Goal: Task Accomplishment & Management: Complete application form

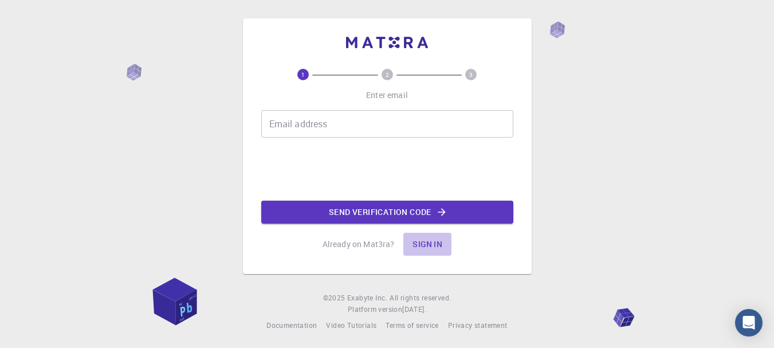
click at [428, 239] on button "Sign in" at bounding box center [427, 244] width 48 height 23
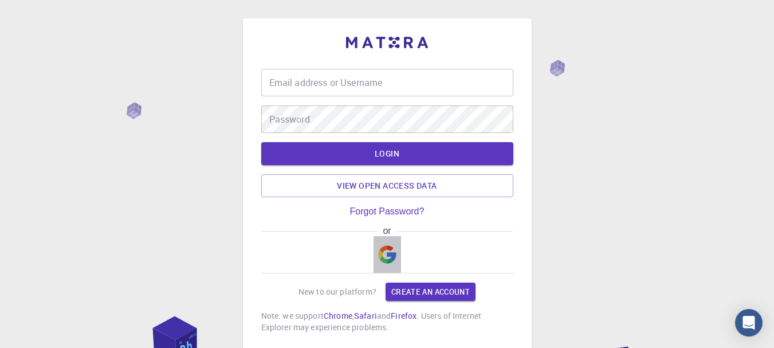
click at [394, 251] on img "button" at bounding box center [387, 254] width 18 height 18
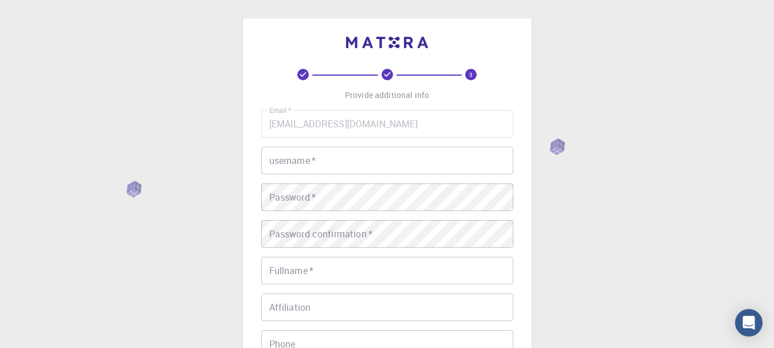
click at [385, 160] on input "username   *" at bounding box center [387, 160] width 252 height 27
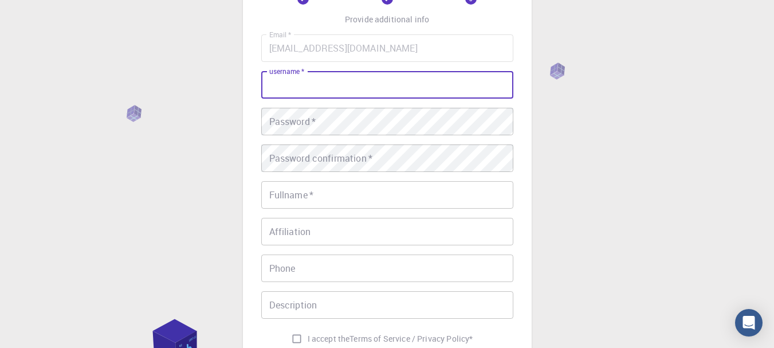
scroll to position [115, 0]
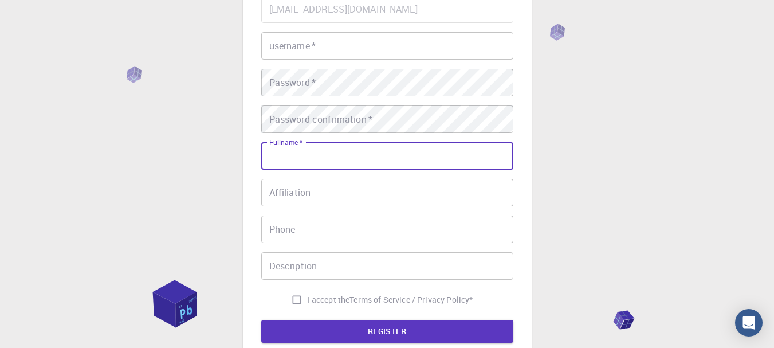
click at [385, 160] on input "Fullname   *" at bounding box center [387, 155] width 252 height 27
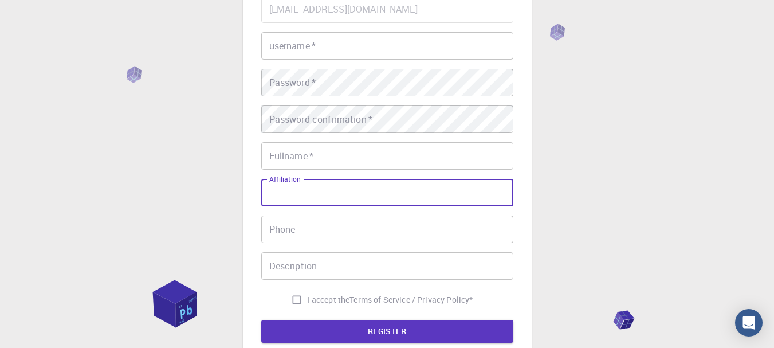
click at [383, 192] on input "Affiliation" at bounding box center [387, 192] width 252 height 27
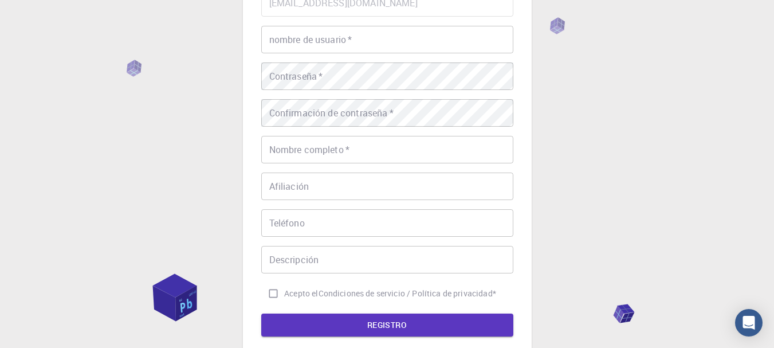
scroll to position [6, 0]
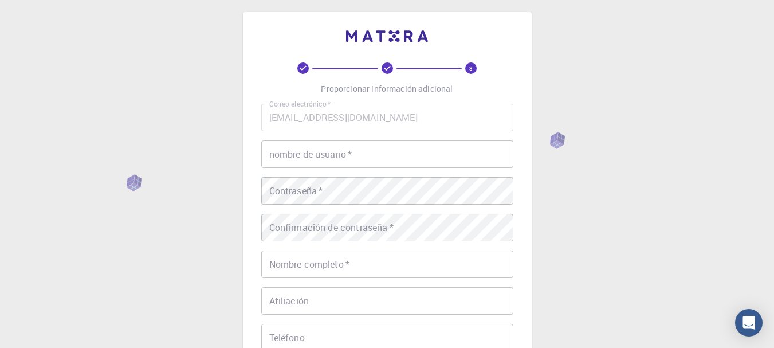
click at [375, 154] on input "nombre de usuario   *" at bounding box center [387, 153] width 252 height 27
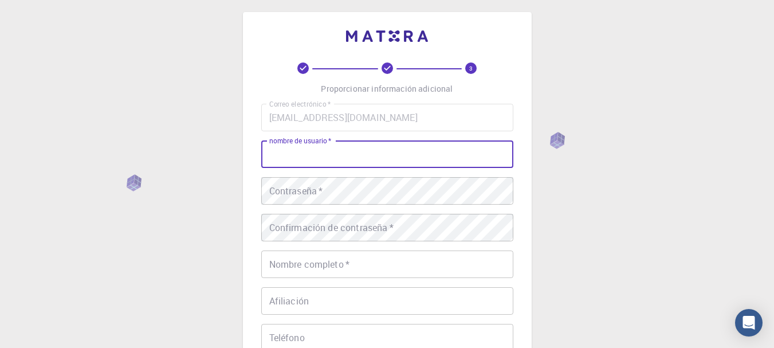
type input "j"
type input "Jhoana"
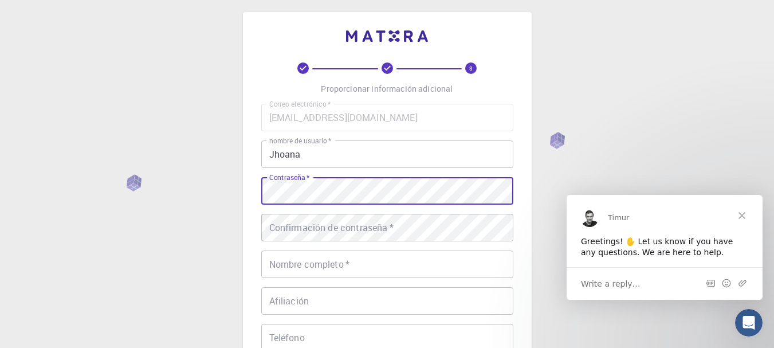
scroll to position [0, 0]
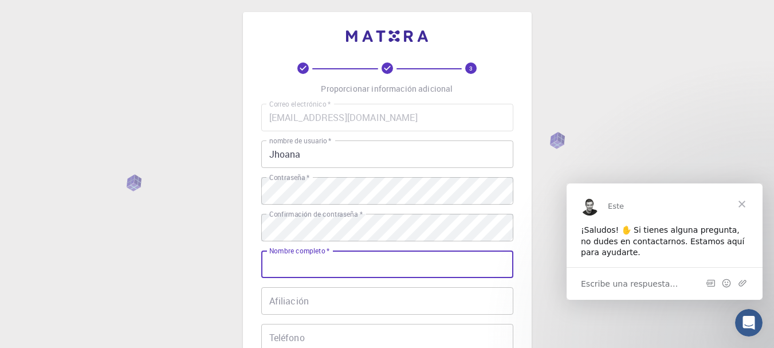
click at [374, 272] on input "Nombre completo   *" at bounding box center [387, 263] width 252 height 27
type input "J"
type input "j"
type input "Jhoana"
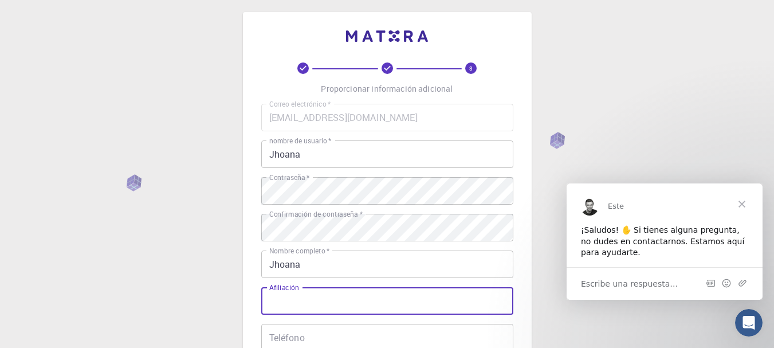
click at [372, 297] on input "Afiliación" at bounding box center [387, 300] width 252 height 27
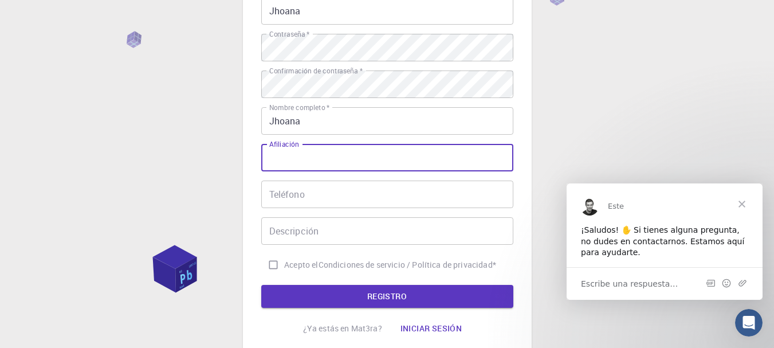
scroll to position [151, 0]
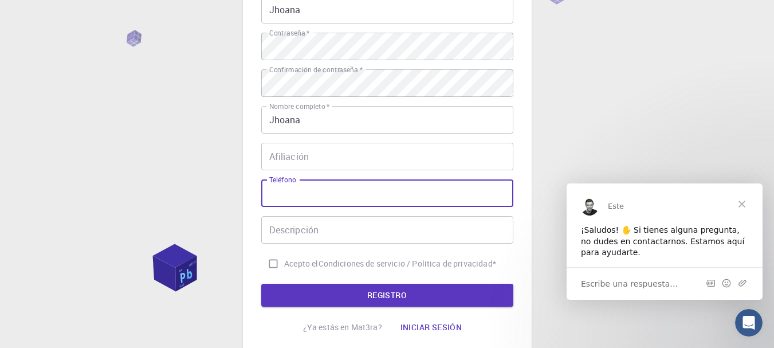
click at [400, 198] on input "Teléfono" at bounding box center [387, 192] width 252 height 27
click at [269, 271] on input "Acepto el Condiciones de servicio / Política de privacidad *" at bounding box center [273, 264] width 22 height 22
checkbox input "true"
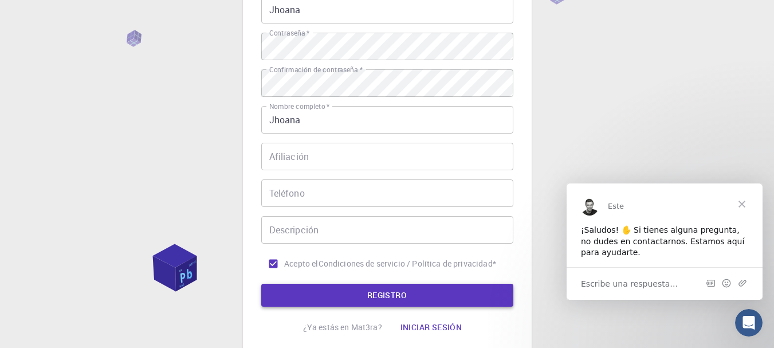
click at [306, 288] on button "REGISTRO" at bounding box center [387, 295] width 252 height 23
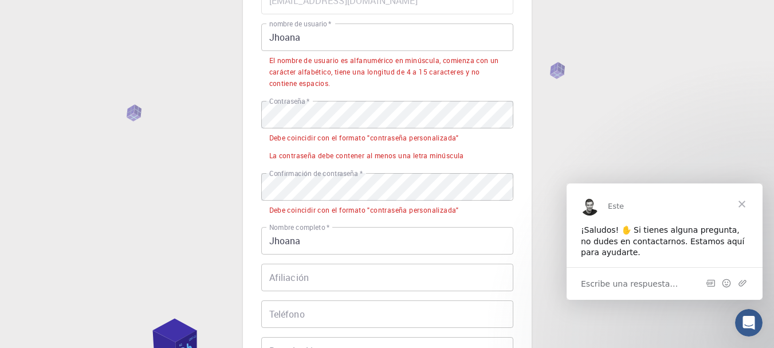
scroll to position [121, 0]
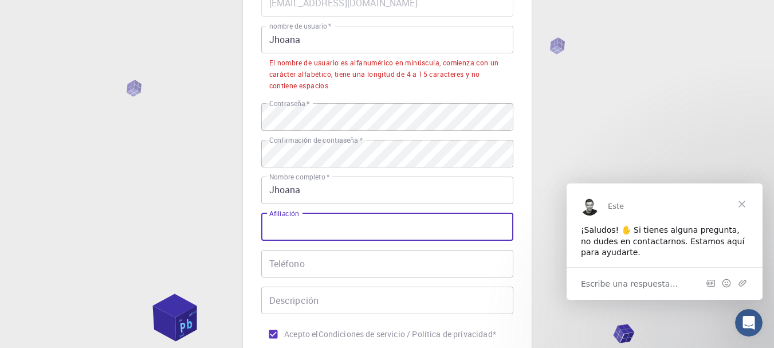
click at [361, 215] on input "Afiliación" at bounding box center [387, 226] width 252 height 27
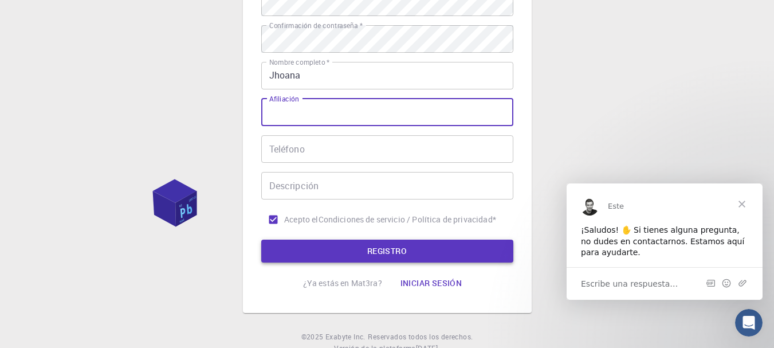
click at [347, 261] on button "REGISTRO" at bounding box center [387, 250] width 252 height 23
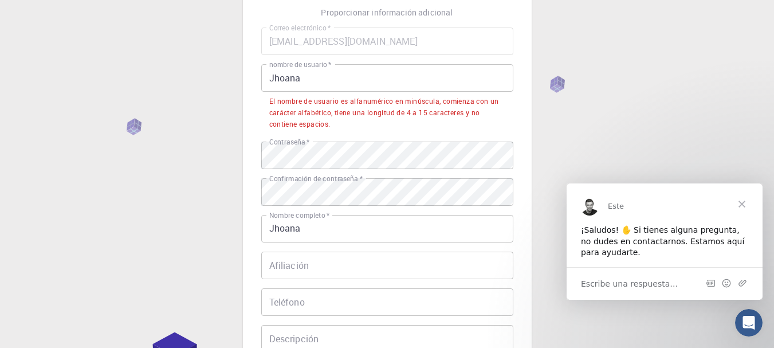
scroll to position [6, 0]
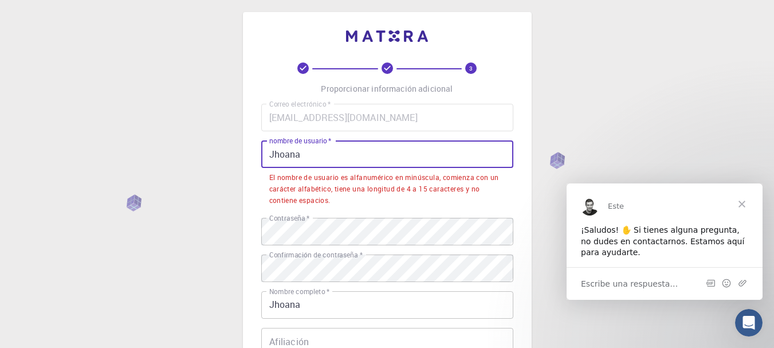
click at [336, 151] on input "Jhoana" at bounding box center [387, 153] width 252 height 27
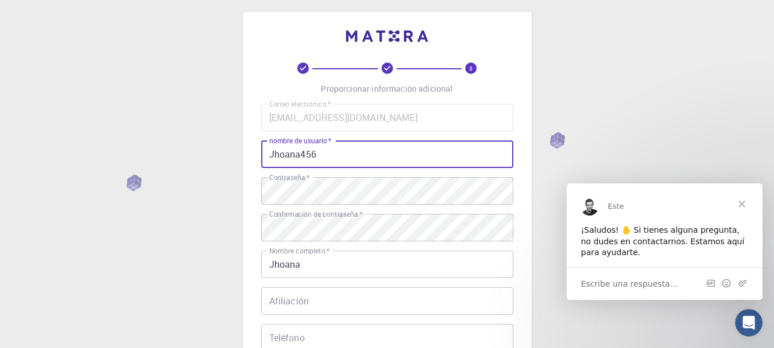
scroll to position [235, 0]
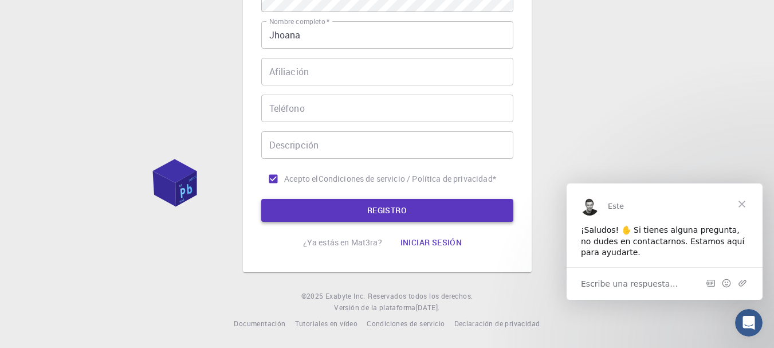
click at [364, 218] on button "REGISTRO" at bounding box center [387, 210] width 252 height 23
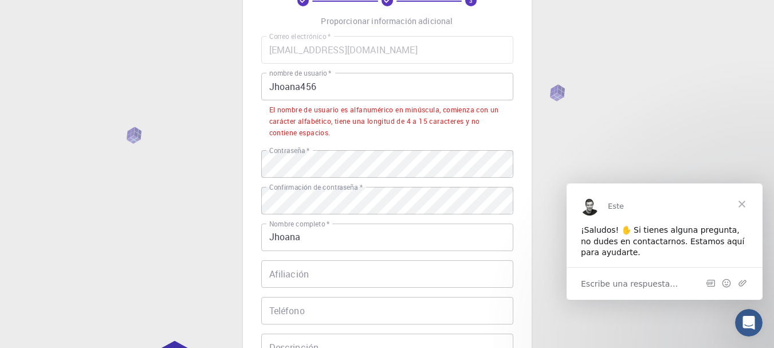
scroll to position [46, 0]
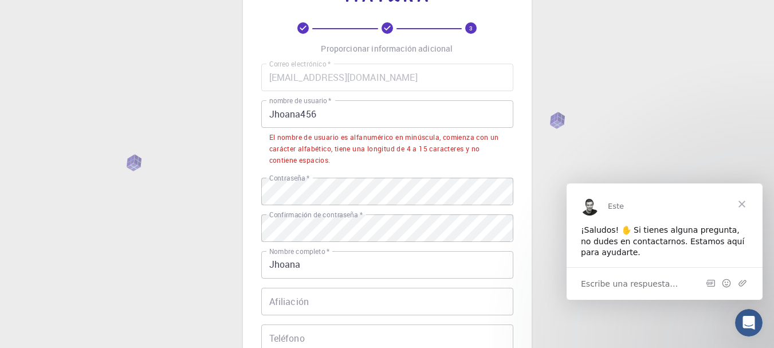
click at [281, 108] on input "Jhoana456" at bounding box center [387, 113] width 252 height 27
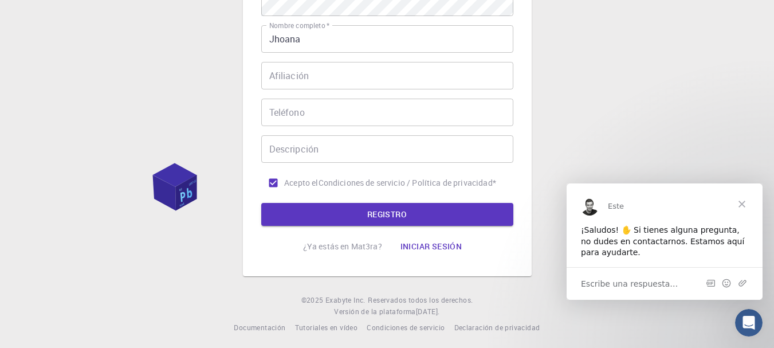
scroll to position [235, 0]
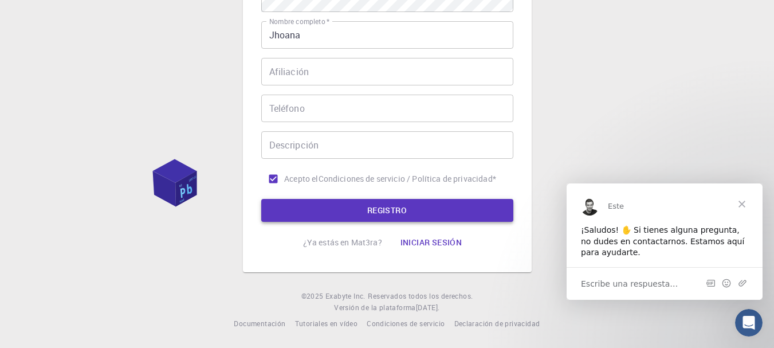
type input "jhoana456"
click at [360, 213] on button "REGISTRO" at bounding box center [387, 210] width 252 height 23
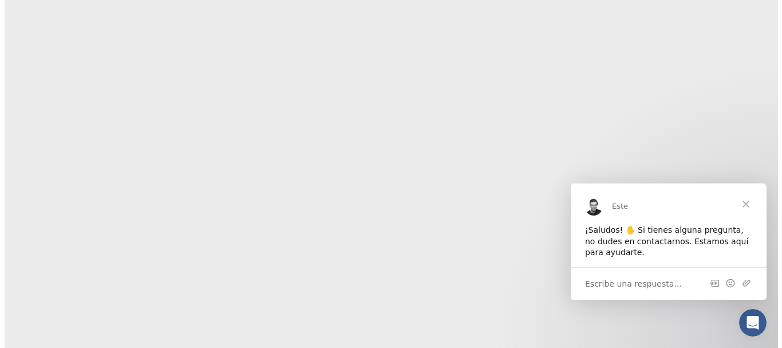
scroll to position [0, 0]
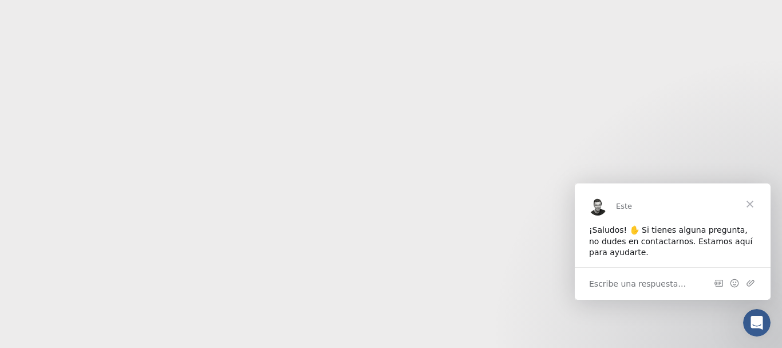
click at [745, 202] on span "Cerca" at bounding box center [750, 203] width 41 height 41
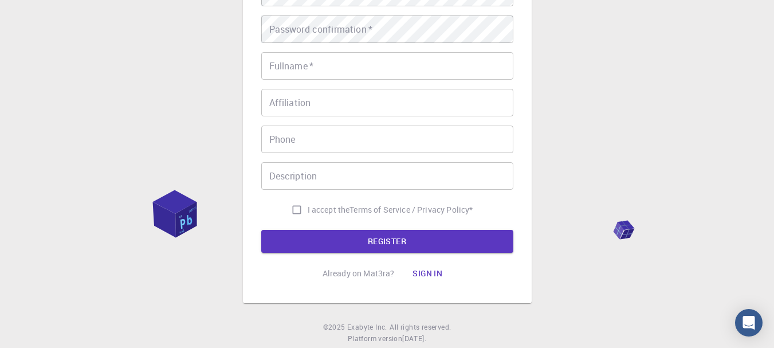
scroll to position [229, 0]
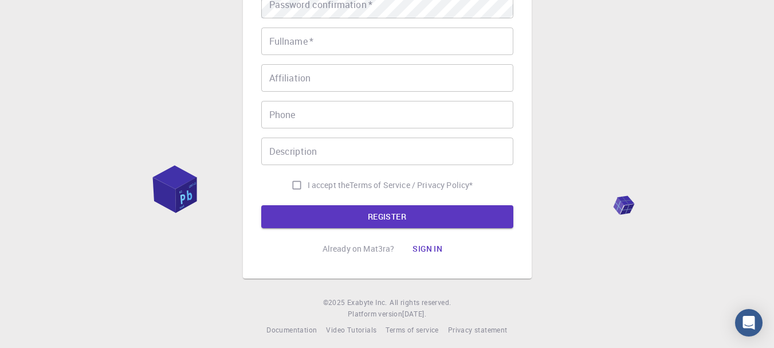
click at [419, 79] on input "Affiliation" at bounding box center [387, 77] width 252 height 27
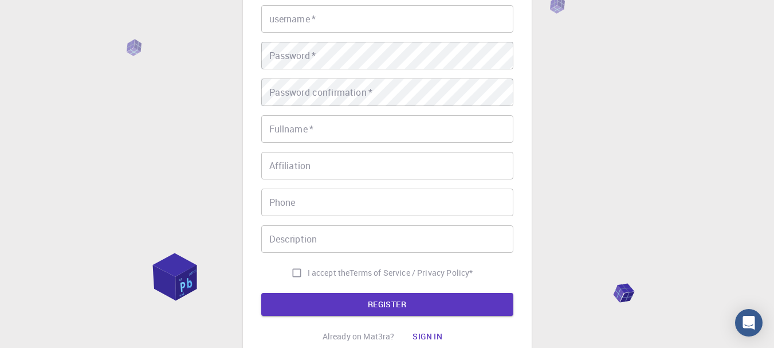
scroll to position [115, 0]
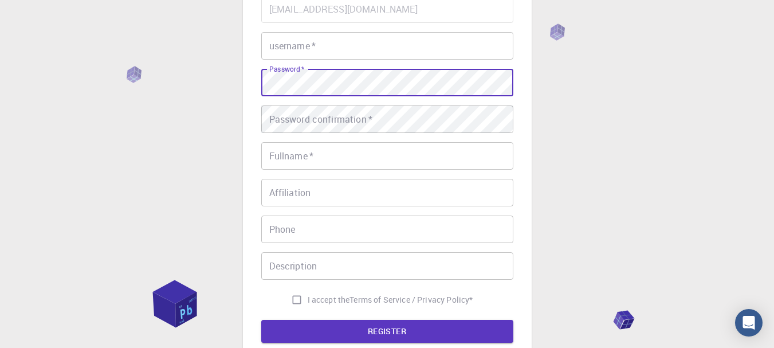
type input "jhoana456"
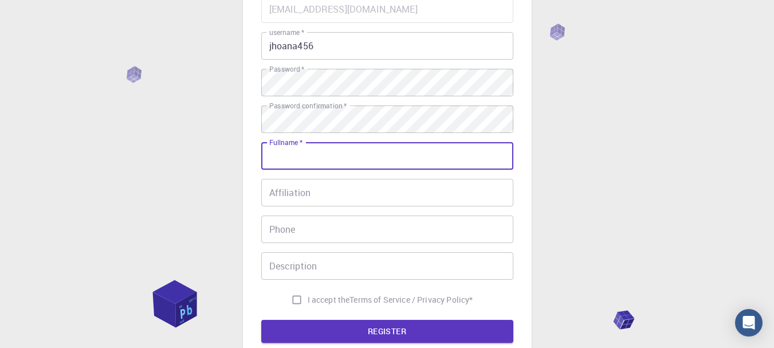
click at [340, 163] on input "Fullname   *" at bounding box center [387, 155] width 252 height 27
type input "[PERSON_NAME]"
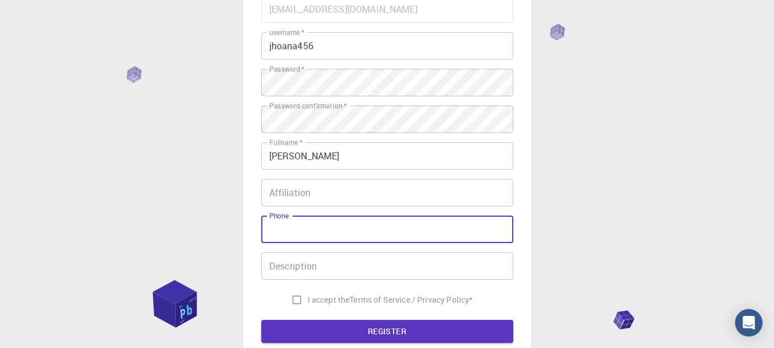
click at [327, 225] on input "Phone" at bounding box center [387, 228] width 252 height 27
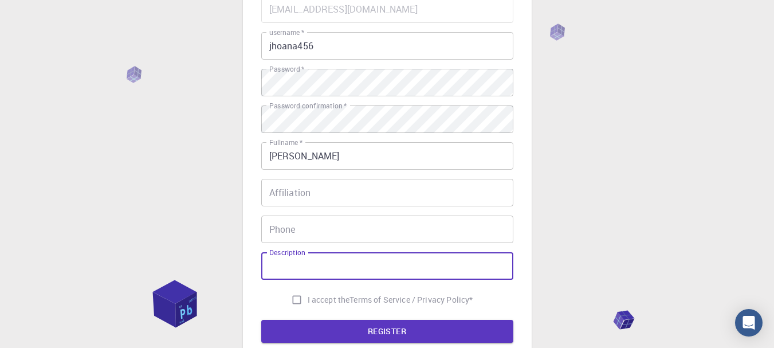
click at [320, 264] on input "Description" at bounding box center [387, 265] width 252 height 27
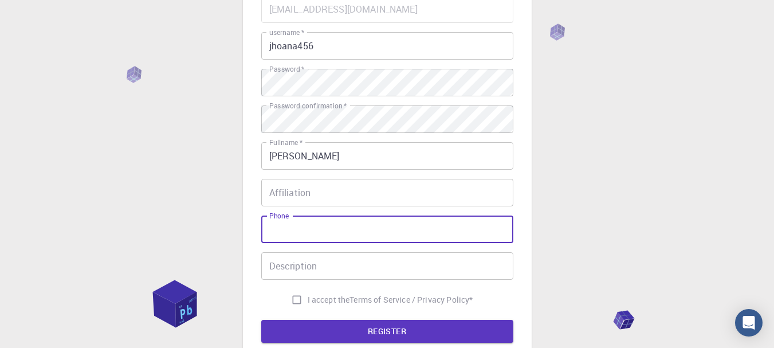
click at [329, 230] on input "Phone" at bounding box center [387, 228] width 252 height 27
type input "O"
type input "9"
click at [298, 297] on input "I accept the Terms of Service / Privacy Policy *" at bounding box center [297, 300] width 22 height 22
checkbox input "true"
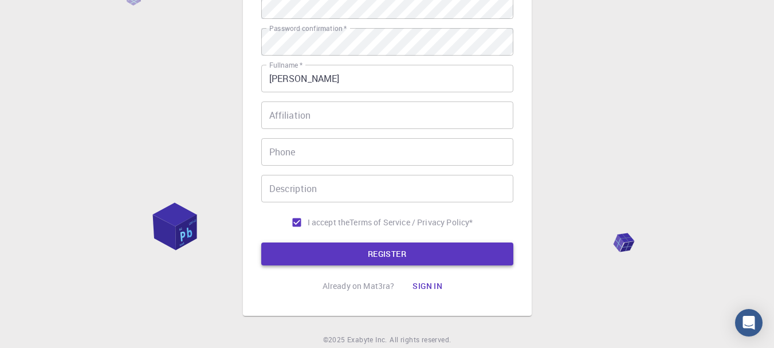
scroll to position [229, 0]
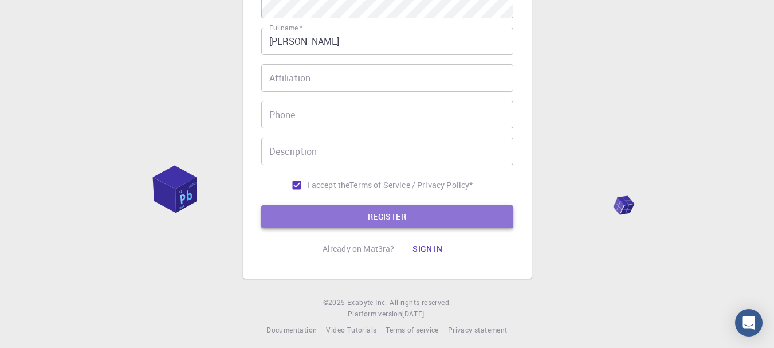
click at [345, 212] on button "REGISTER" at bounding box center [387, 216] width 252 height 23
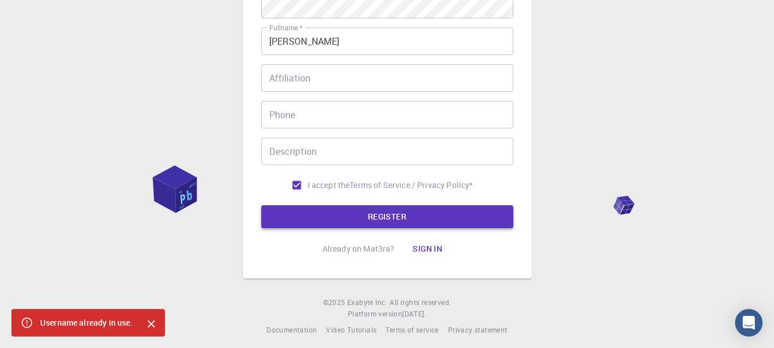
scroll to position [0, 0]
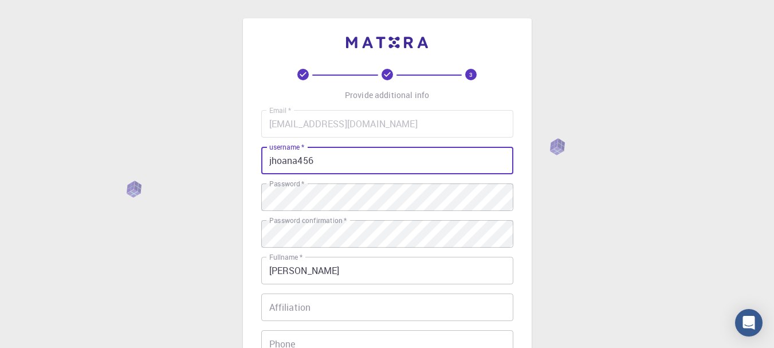
click at [354, 163] on input "jhoana456" at bounding box center [387, 160] width 252 height 27
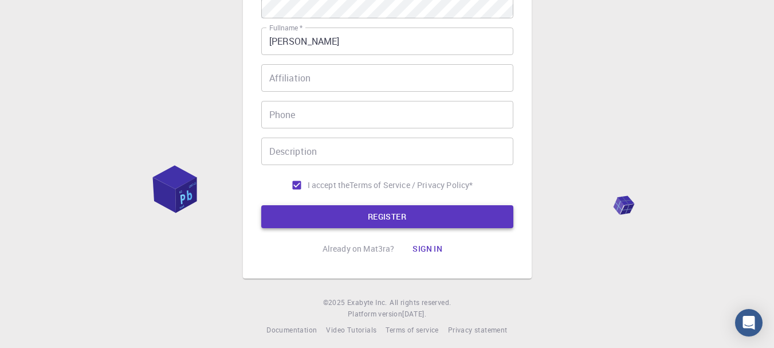
click at [369, 219] on button "REGISTER" at bounding box center [387, 216] width 252 height 23
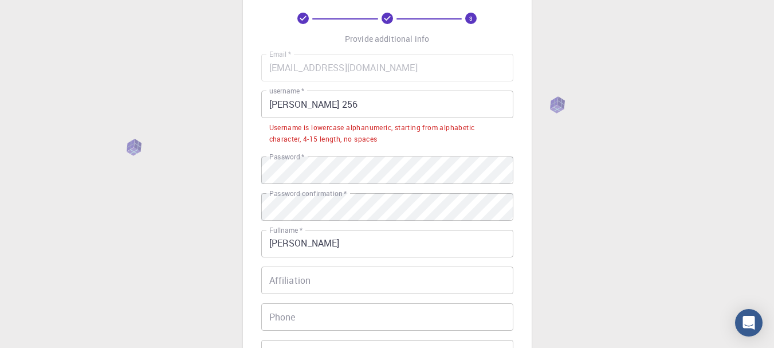
scroll to position [29, 0]
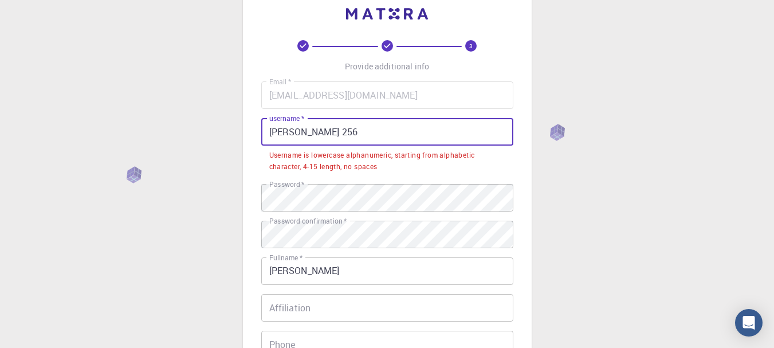
click at [304, 136] on input "[PERSON_NAME] 256" at bounding box center [387, 131] width 252 height 27
click at [345, 133] on input "[PERSON_NAME] 256" at bounding box center [387, 131] width 252 height 27
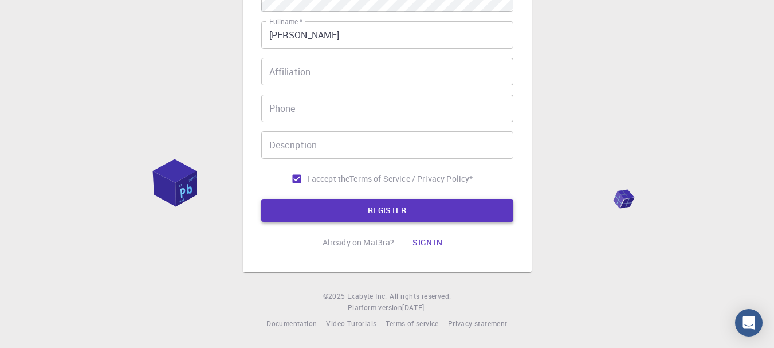
click at [341, 211] on button "REGISTER" at bounding box center [387, 210] width 252 height 23
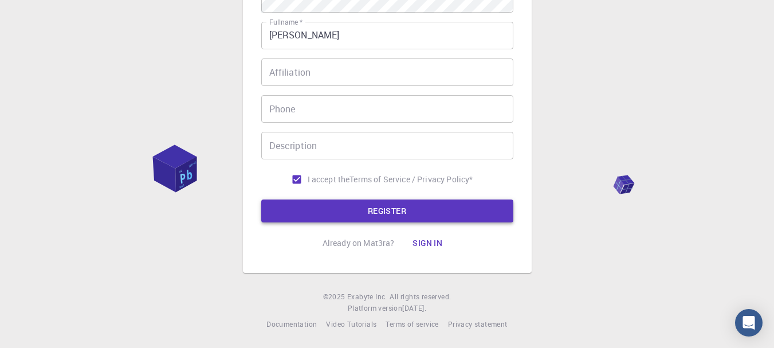
scroll to position [35, 0]
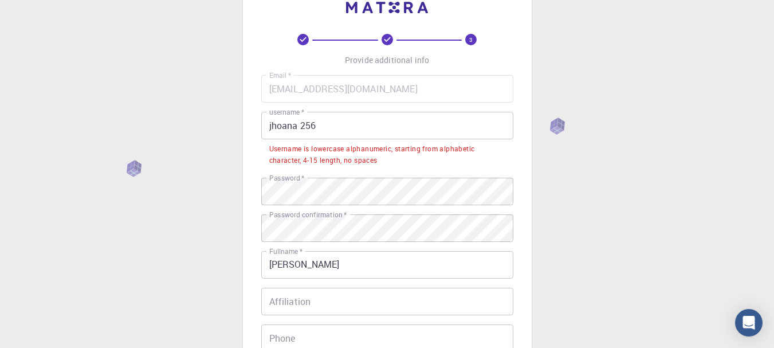
click at [306, 119] on input "jhoana 256" at bounding box center [387, 125] width 252 height 27
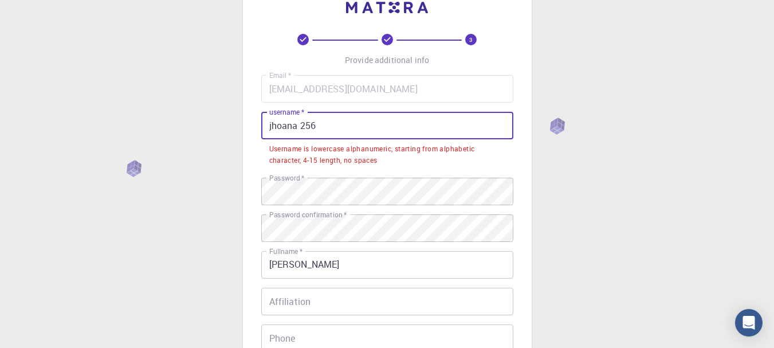
click at [302, 121] on input "jhoana 256" at bounding box center [387, 125] width 252 height 27
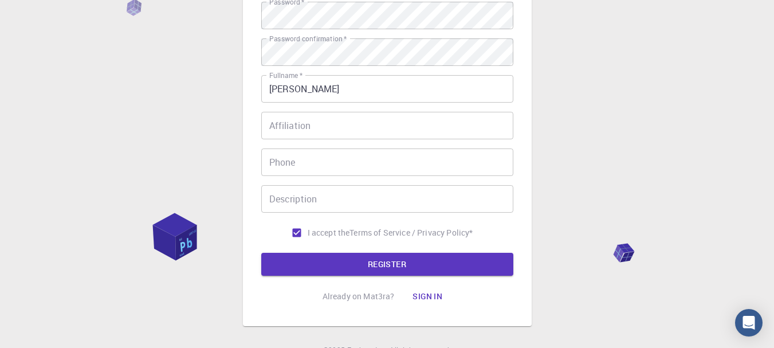
scroll to position [235, 0]
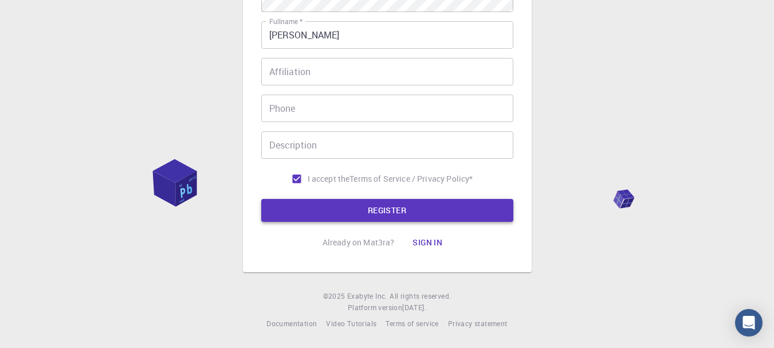
type input "jhoana256"
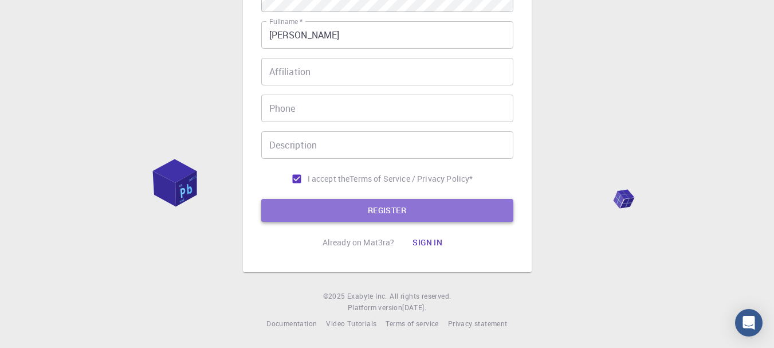
click at [351, 203] on button "REGISTER" at bounding box center [387, 210] width 252 height 23
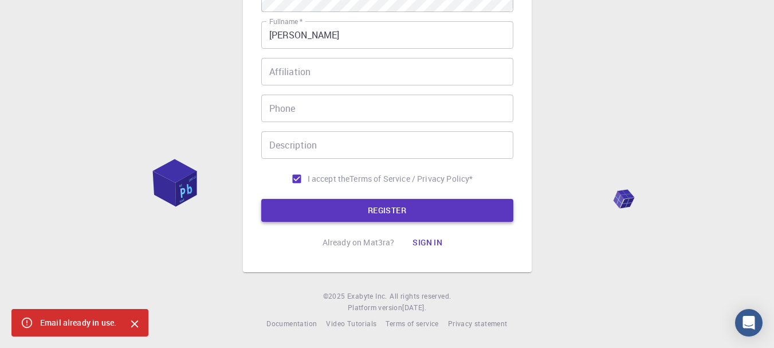
click at [351, 205] on button "REGISTER" at bounding box center [387, 210] width 252 height 23
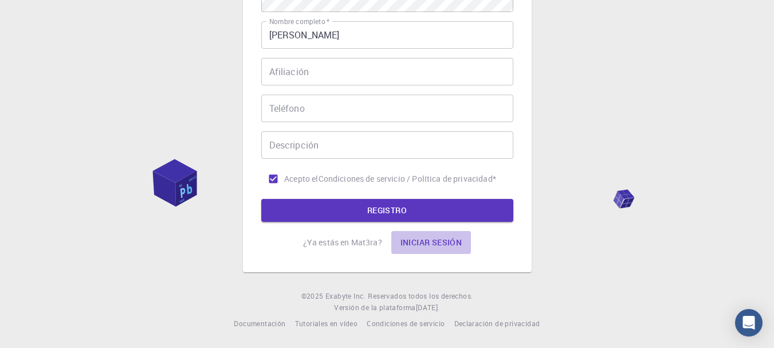
click at [426, 238] on font "Iniciar sesión" at bounding box center [431, 242] width 62 height 11
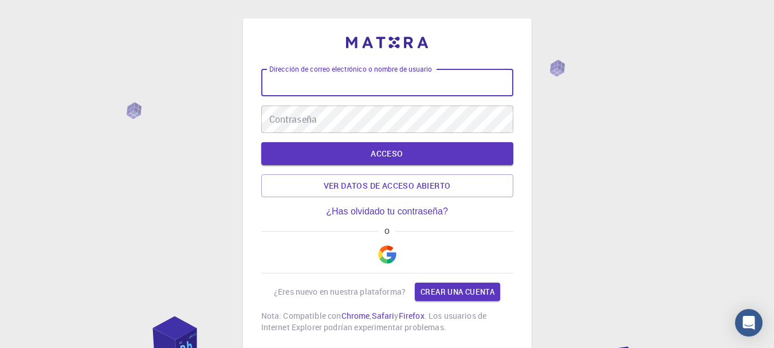
click at [372, 76] on div "Dirección de correo electrónico o nombre de usuario Dirección de correo electró…" at bounding box center [387, 82] width 252 height 27
type input "jhoana456"
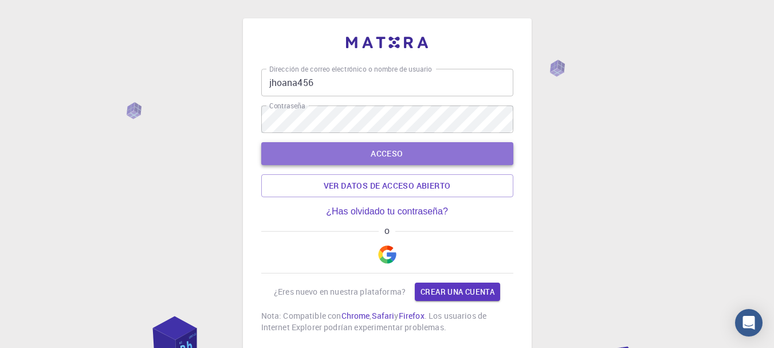
click at [375, 157] on font "ACCESO" at bounding box center [387, 153] width 32 height 11
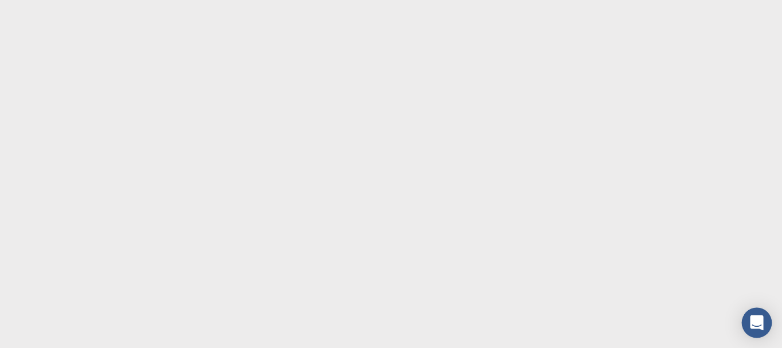
click at [751, 322] on icon "Abrir Intercom Messenger" at bounding box center [757, 322] width 15 height 15
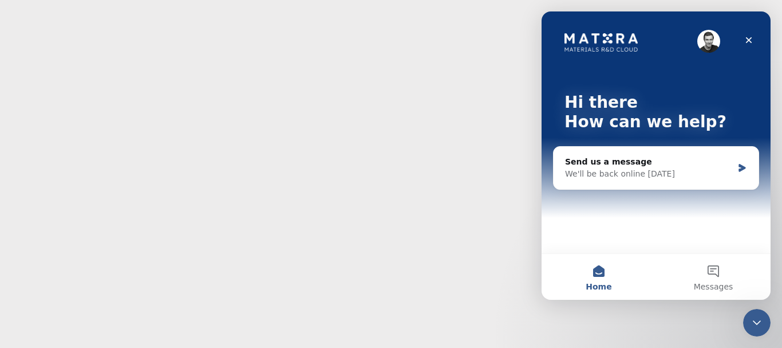
click at [746, 316] on div "Cerrar Intercom Messenger" at bounding box center [757, 322] width 27 height 27
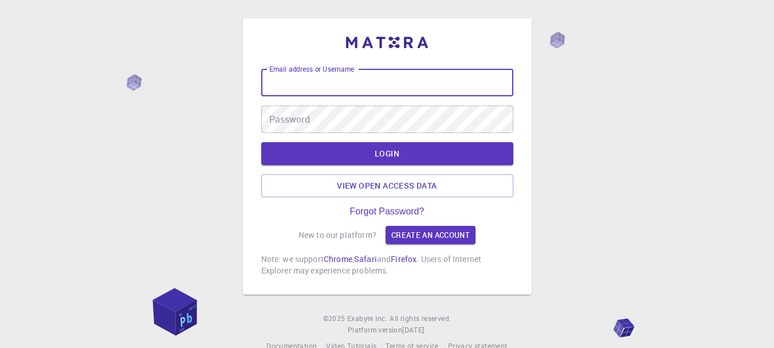
click at [406, 96] on input "Email address or Username" at bounding box center [387, 82] width 252 height 27
type input "jhoana456"
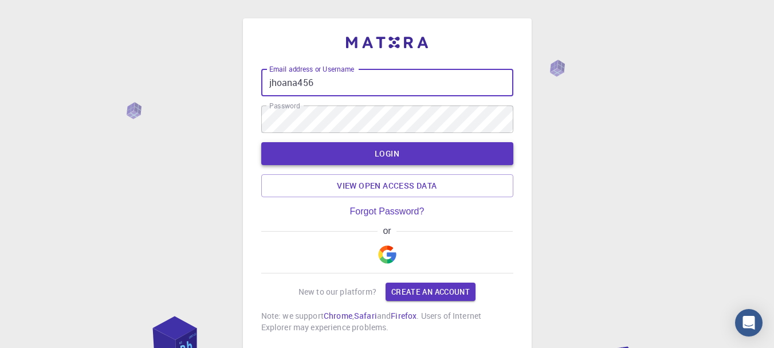
click at [411, 162] on button "LOGIN" at bounding box center [387, 153] width 252 height 23
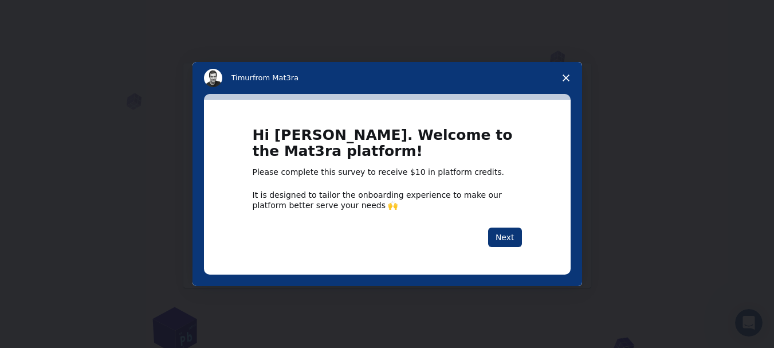
click at [566, 72] on span "Close survey" at bounding box center [566, 78] width 32 height 32
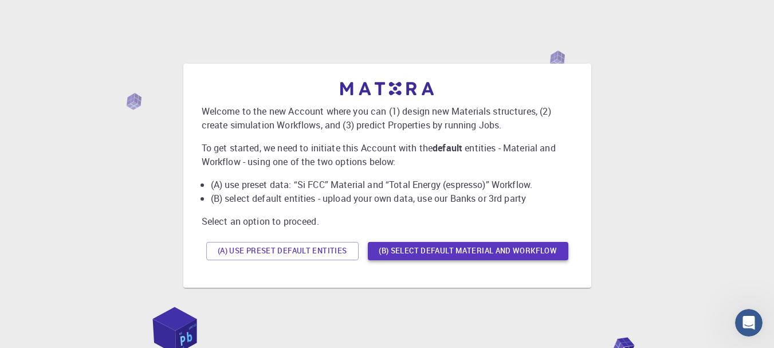
click at [457, 254] on button "(B) Select default material and workflow" at bounding box center [468, 251] width 200 height 18
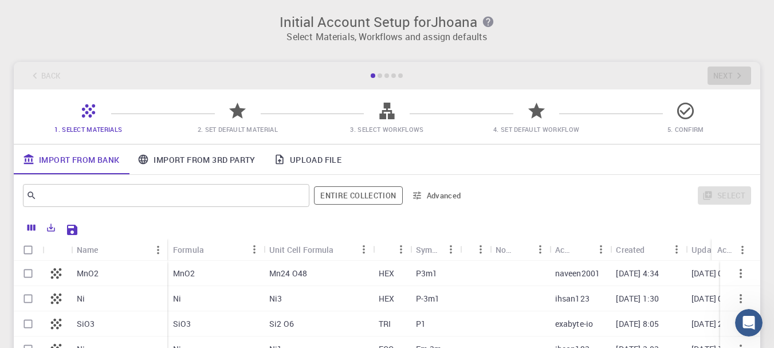
click at [383, 119] on icon at bounding box center [386, 111] width 15 height 17
click at [386, 73] on div "Back Next" at bounding box center [387, 75] width 746 height 27
click at [383, 73] on div "Back Next" at bounding box center [387, 75] width 746 height 27
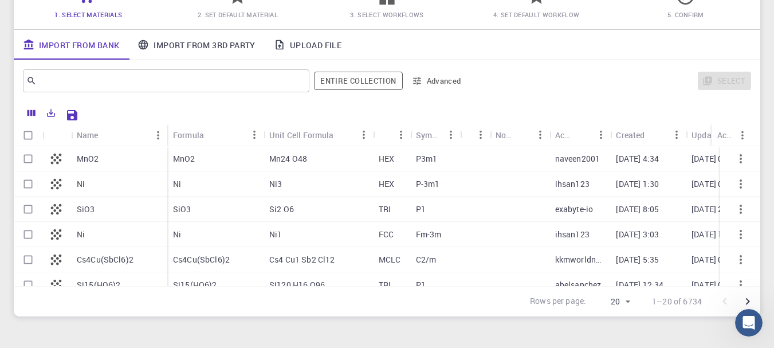
click at [218, 45] on link "Import From 3rd Party" at bounding box center [196, 45] width 136 height 30
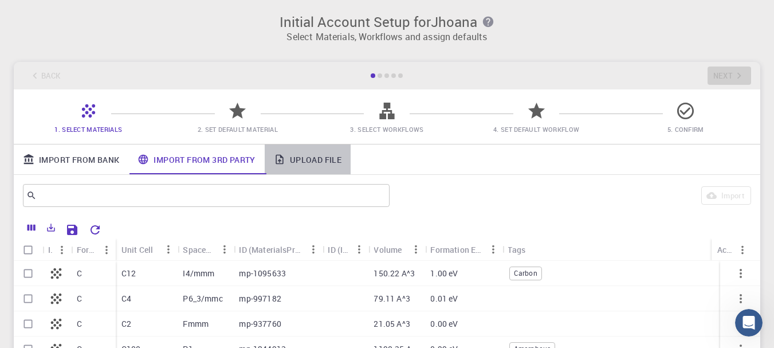
click at [323, 163] on link "Upload File" at bounding box center [308, 159] width 86 height 30
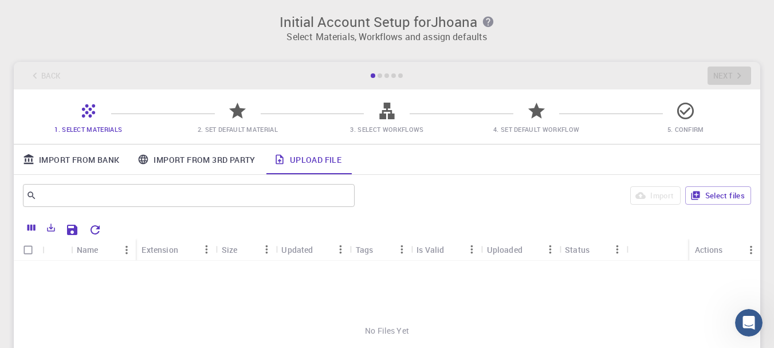
scroll to position [115, 0]
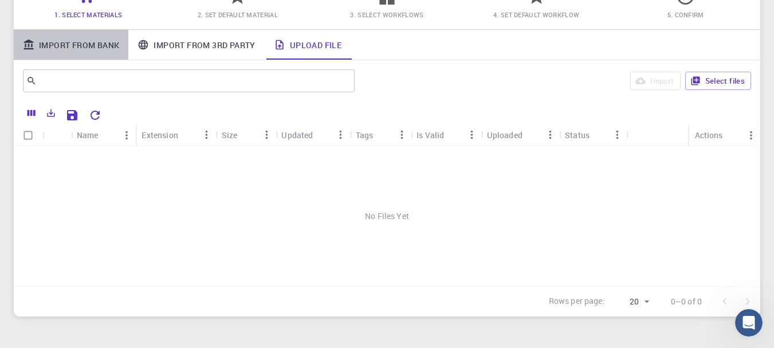
click at [73, 53] on link "Import From Bank" at bounding box center [71, 45] width 115 height 30
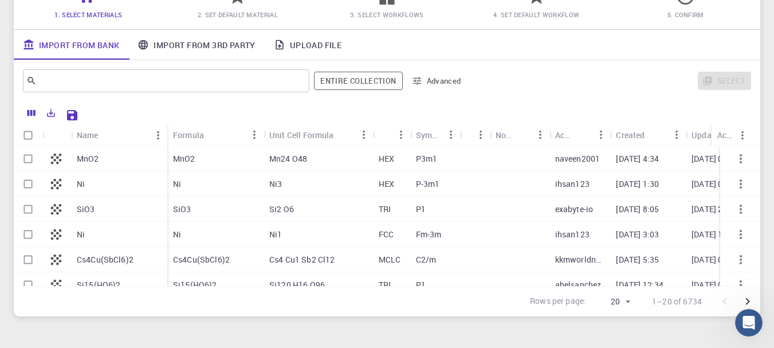
scroll to position [0, 0]
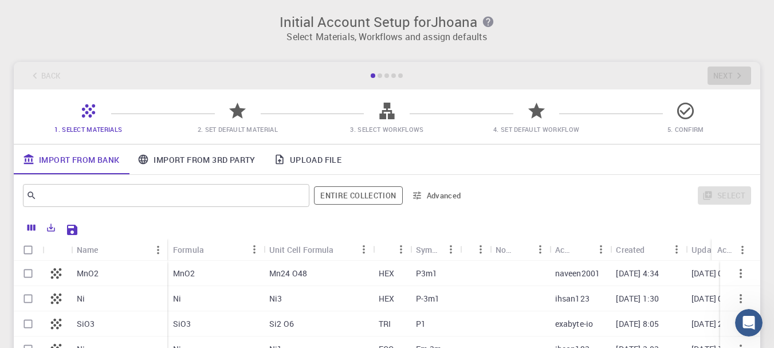
drag, startPoint x: 674, startPoint y: 120, endPoint x: 653, endPoint y: 109, distance: 23.1
click at [670, 118] on span "5. Confirm" at bounding box center [685, 121] width 140 height 27
drag, startPoint x: 290, startPoint y: 95, endPoint x: 250, endPoint y: 103, distance: 41.3
click at [290, 96] on div "1. Select Materials 2. Set Default Material 3. Select Workflows 4. Set Default …" at bounding box center [387, 116] width 746 height 54
click at [249, 103] on div "1. Select Materials 2. Set Default Material 3. Select Workflows 4. Set Default …" at bounding box center [387, 116] width 746 height 54
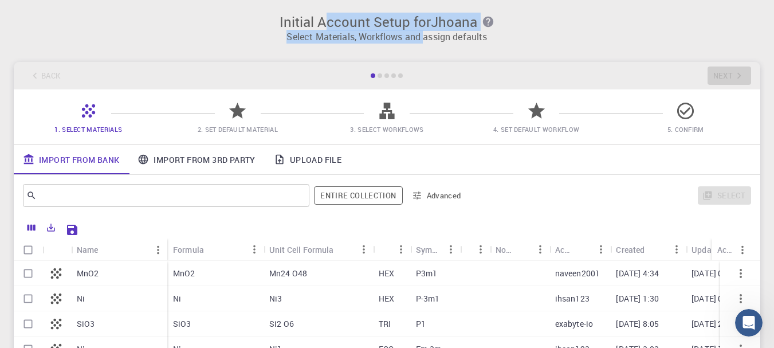
drag, startPoint x: 323, startPoint y: 26, endPoint x: 425, endPoint y: 37, distance: 103.1
click at [425, 37] on div "Initial Account Setup for Jhoana Select Materials, Workflows and assign defaults" at bounding box center [387, 24] width 774 height 48
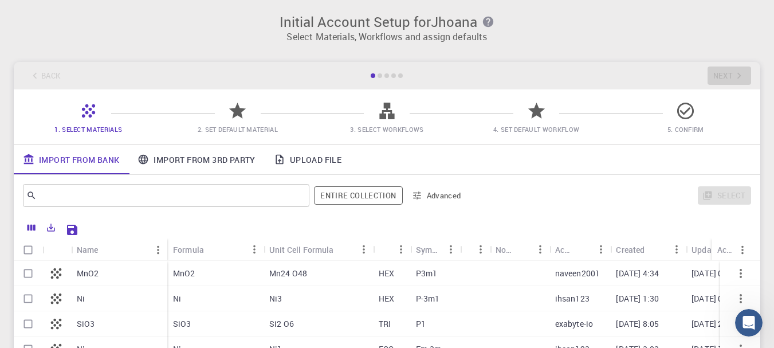
click at [424, 54] on div "Initial Account Setup for Jhoana Select Materials, Workflows and assign default…" at bounding box center [387, 222] width 774 height 445
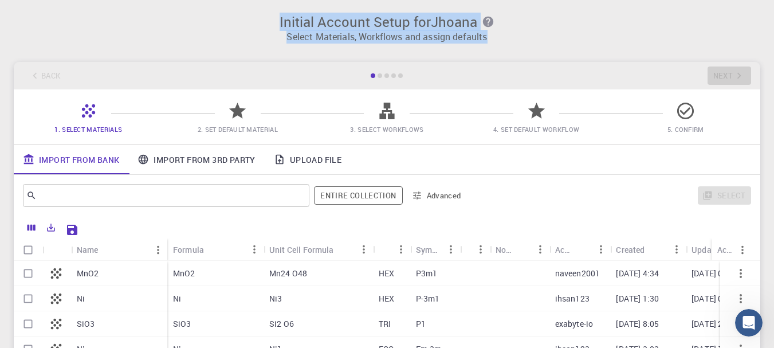
drag, startPoint x: 259, startPoint y: 19, endPoint x: 530, endPoint y: 37, distance: 271.5
click at [530, 37] on div "Initial Account Setup for Jhoana Select Materials, Workflows and assign defaults" at bounding box center [387, 24] width 774 height 48
copy div "Initial Account Setup for Jhoana Select Materials, Workflows and assign defaults"
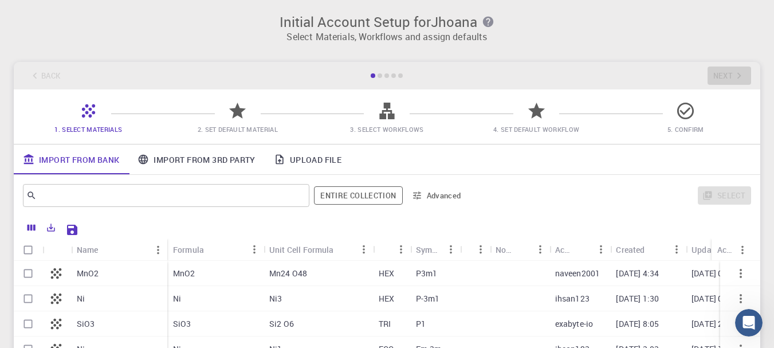
click at [168, 207] on div "​ Entire collection Advanced" at bounding box center [245, 195] width 444 height 27
click at [164, 197] on input "text" at bounding box center [162, 195] width 250 height 16
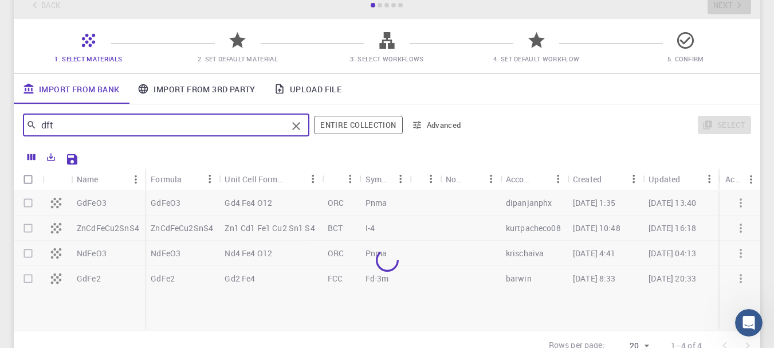
scroll to position [115, 0]
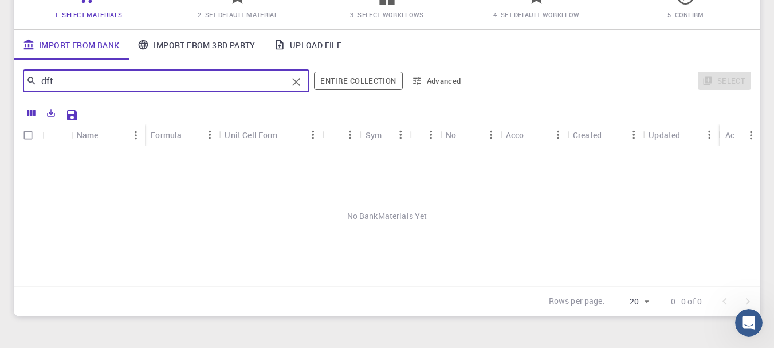
drag, startPoint x: 86, startPoint y: 85, endPoint x: 15, endPoint y: 85, distance: 70.5
click at [15, 85] on div "dft ​ Entire collection Advanced Select" at bounding box center [387, 80] width 746 height 41
drag, startPoint x: 136, startPoint y: 77, endPoint x: 0, endPoint y: 82, distance: 136.5
click at [0, 82] on div "Initial Account Setup for Jhoana Select Materials, Workflows and assign default…" at bounding box center [387, 107] width 774 height 445
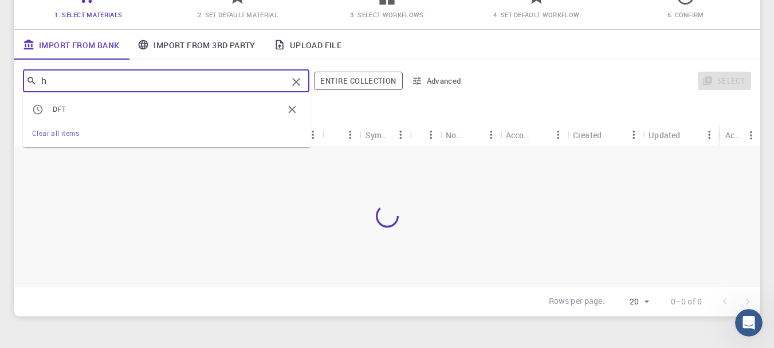
click at [82, 76] on input "h" at bounding box center [162, 81] width 250 height 16
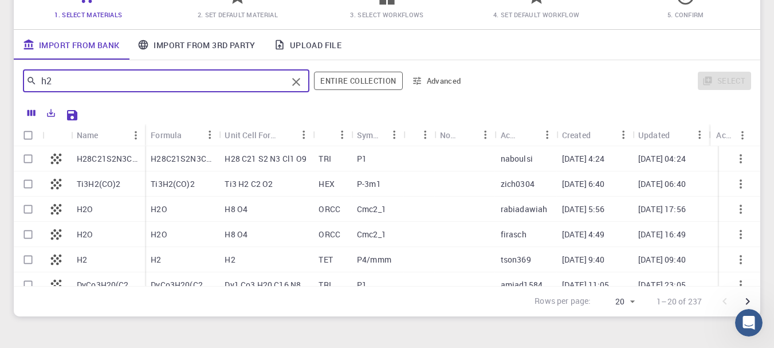
scroll to position [229, 0]
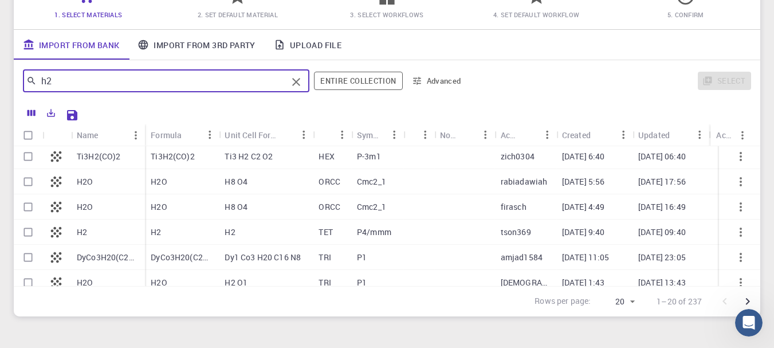
type input "h2"
click at [107, 230] on div "H2" at bounding box center [108, 231] width 74 height 25
checkbox input "true"
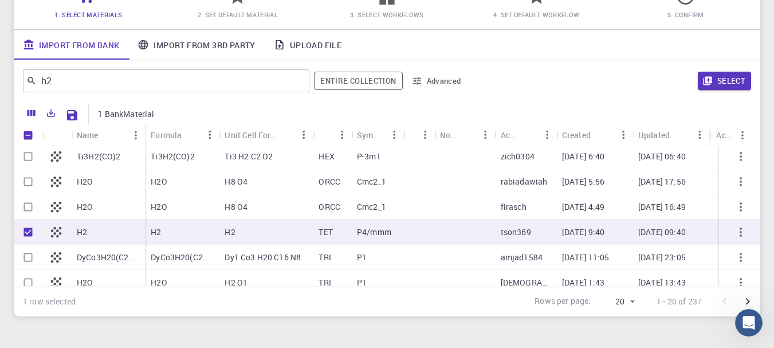
click at [80, 210] on p "H2O" at bounding box center [85, 206] width 16 height 11
checkbox input "true"
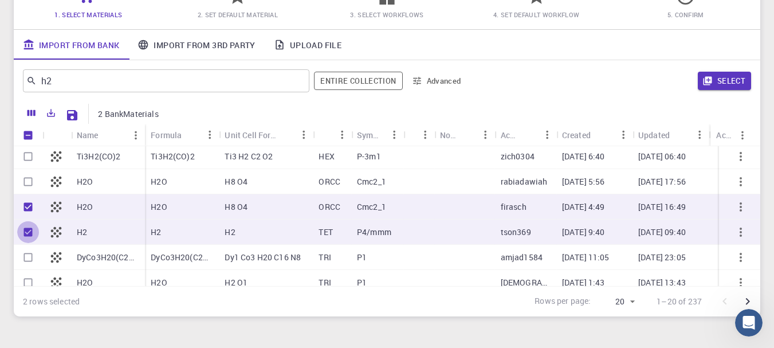
click at [21, 231] on input "Unselect row" at bounding box center [28, 232] width 22 height 22
checkbox input "false"
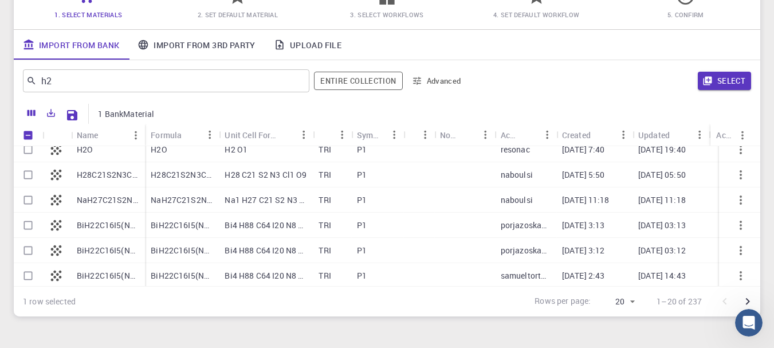
scroll to position [0, 0]
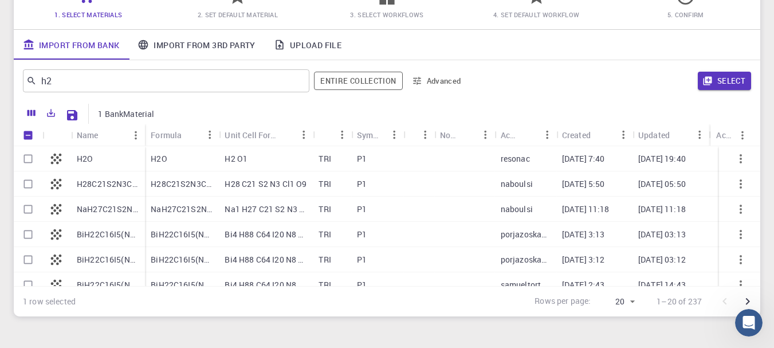
click at [41, 158] on div at bounding box center [28, 158] width 29 height 25
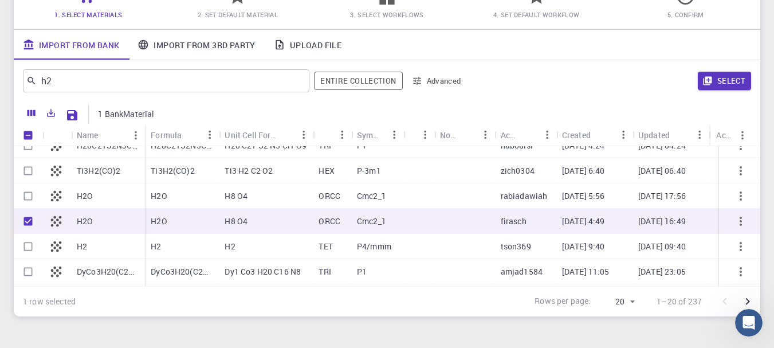
scroll to position [229, 0]
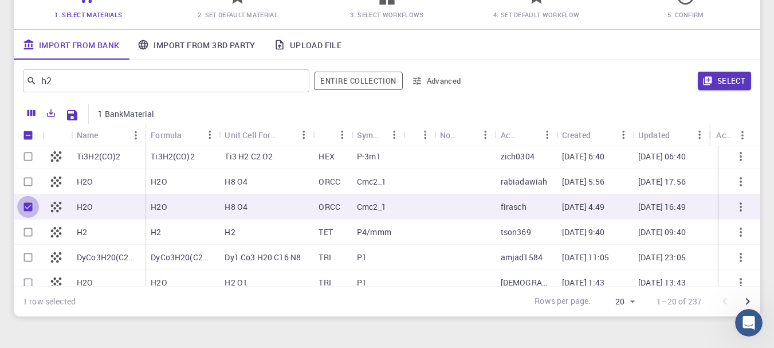
click at [25, 207] on input "Unselect row" at bounding box center [28, 207] width 22 height 22
checkbox input "false"
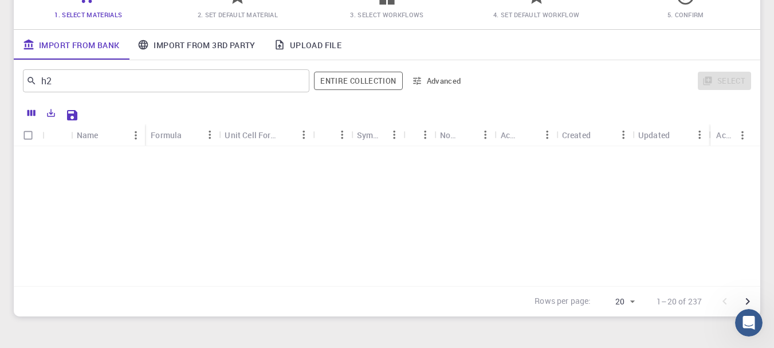
scroll to position [0, 0]
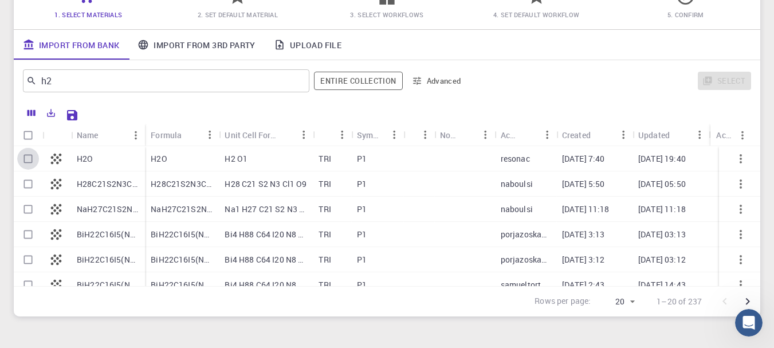
click at [27, 158] on input "Select row" at bounding box center [28, 159] width 22 height 22
checkbox input "true"
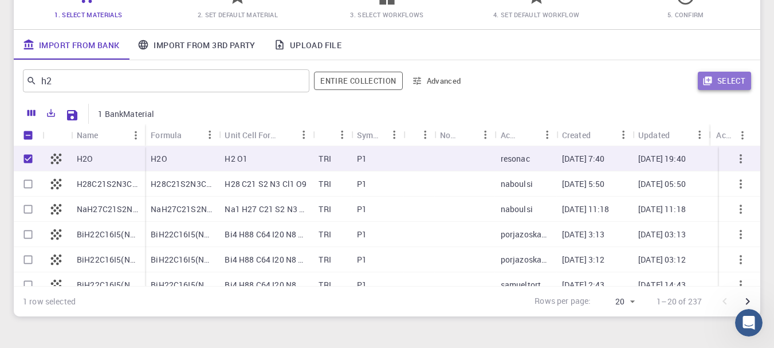
click at [723, 73] on button "Select" at bounding box center [724, 81] width 53 height 18
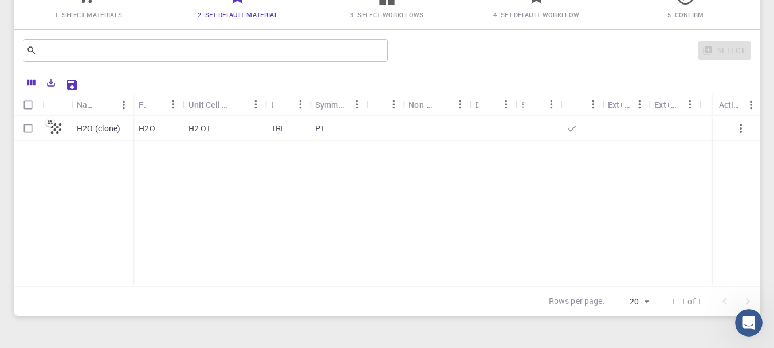
click at [163, 133] on div "H2O" at bounding box center [157, 128] width 49 height 25
checkbox input "true"
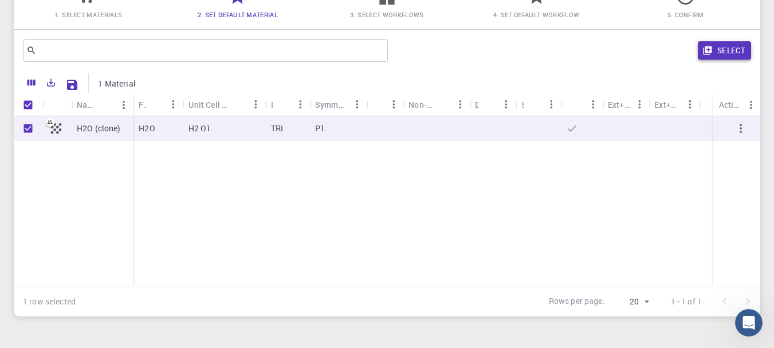
click at [710, 53] on icon "button" at bounding box center [707, 50] width 9 height 9
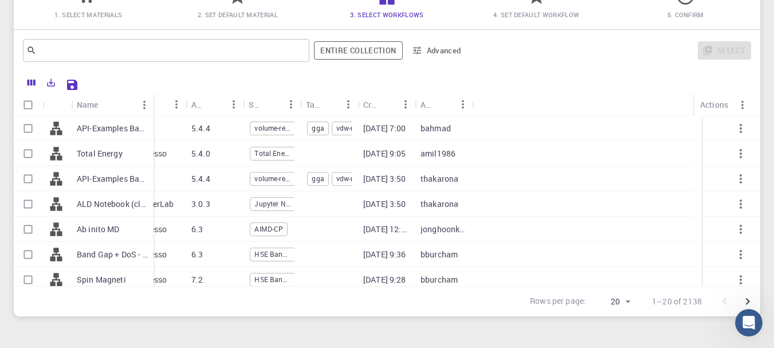
drag, startPoint x: 125, startPoint y: 96, endPoint x: 148, endPoint y: 100, distance: 23.3
click at [149, 100] on div "Name" at bounding box center [154, 104] width 11 height 22
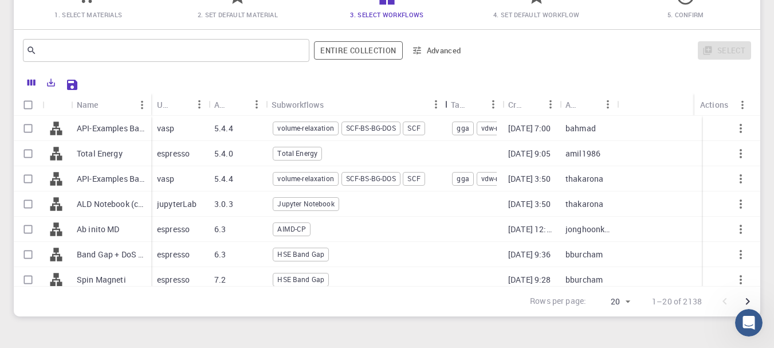
drag, startPoint x: 323, startPoint y: 103, endPoint x: 445, endPoint y: 113, distance: 122.4
click at [445, 113] on div "Subworkflows" at bounding box center [446, 104] width 11 height 22
click at [117, 151] on p "Total Energy" at bounding box center [100, 153] width 46 height 11
checkbox input "true"
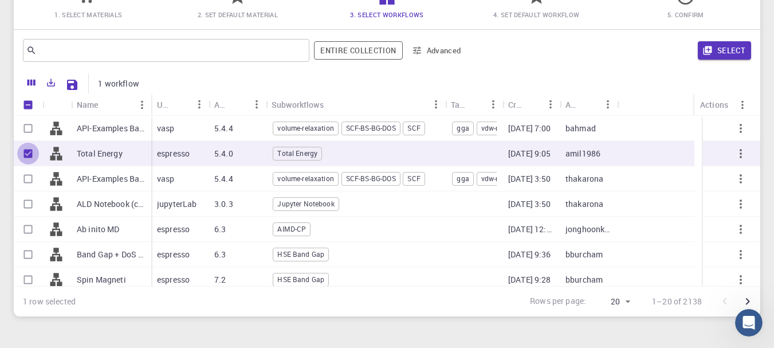
click at [28, 153] on input "Unselect row" at bounding box center [28, 154] width 22 height 22
checkbox input "false"
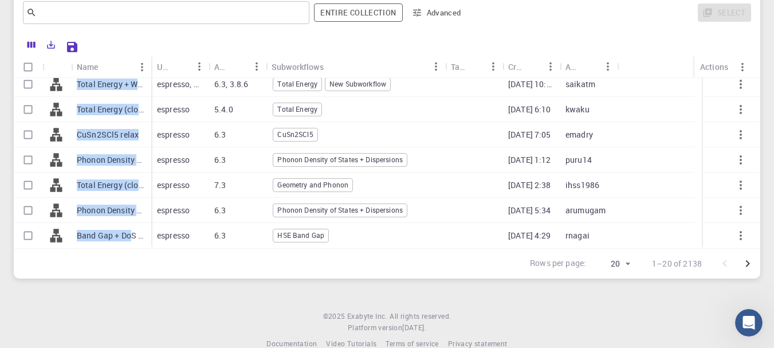
scroll to position [172, 0]
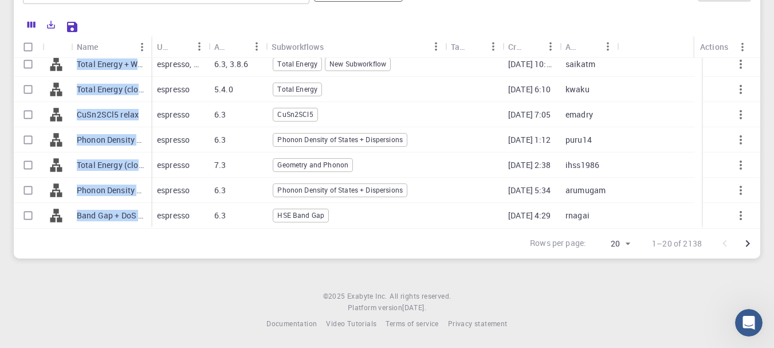
drag, startPoint x: 76, startPoint y: 123, endPoint x: 143, endPoint y: 219, distance: 116.8
copy div "Total Energy DOS (vc relax + band gap + band str + dos) CuSn2SCl5 Total Energy …"
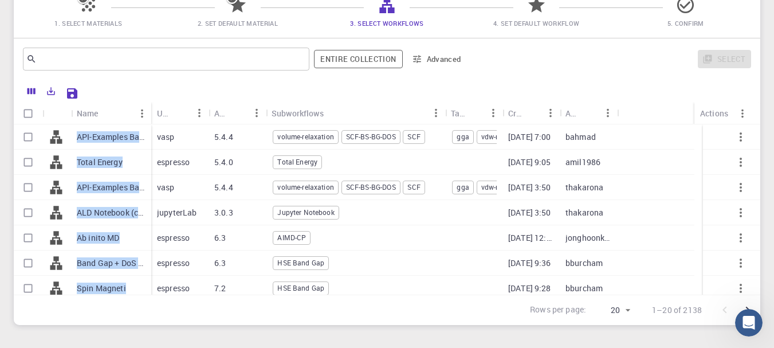
scroll to position [0, 0]
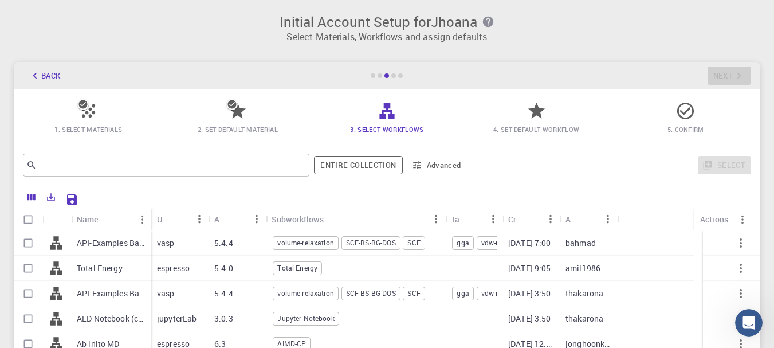
click at [140, 197] on div at bounding box center [418, 198] width 668 height 20
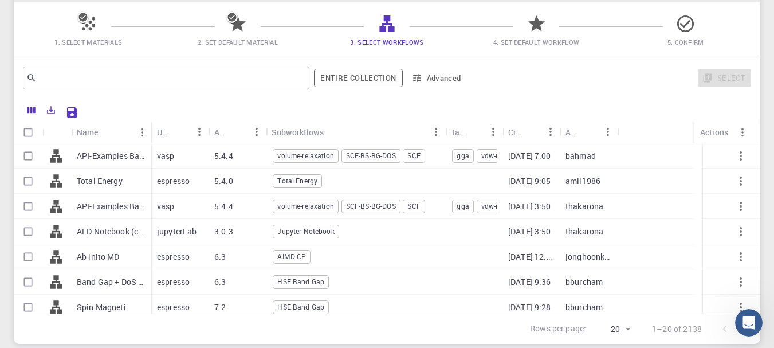
scroll to position [115, 0]
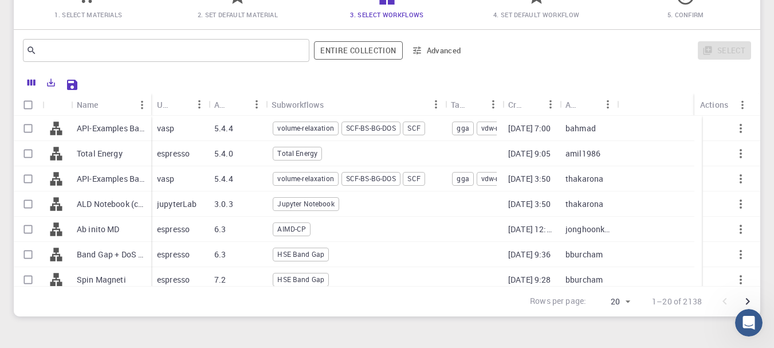
click at [37, 154] on input "Select row" at bounding box center [28, 154] width 22 height 22
checkbox input "true"
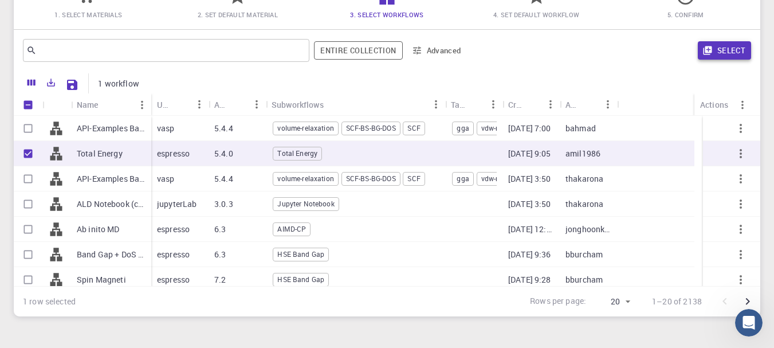
click at [709, 48] on icon "button" at bounding box center [707, 50] width 10 height 10
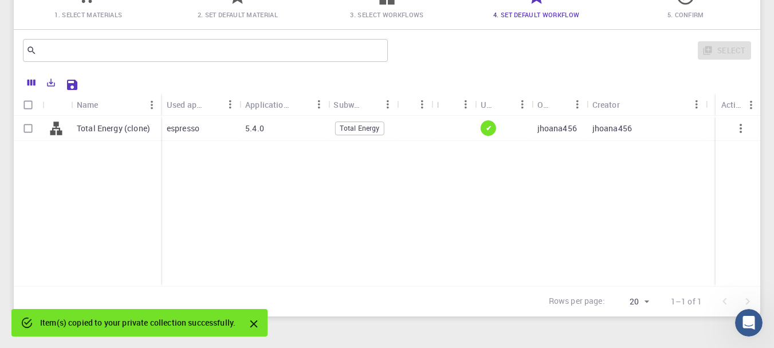
click at [227, 126] on div "espresso" at bounding box center [200, 128] width 78 height 25
checkbox input "true"
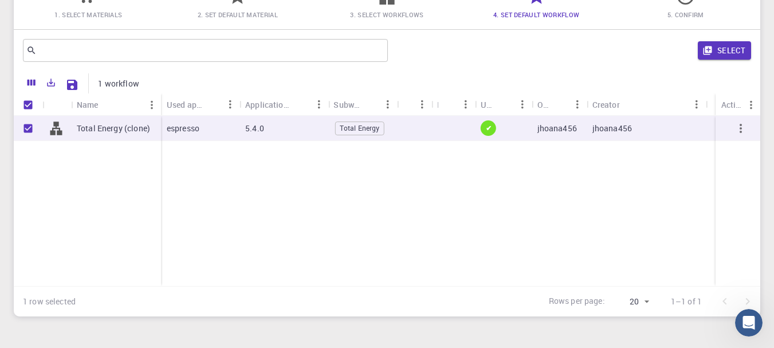
click at [106, 127] on p "Total Energy (clone)" at bounding box center [113, 128] width 73 height 11
checkbox input "false"
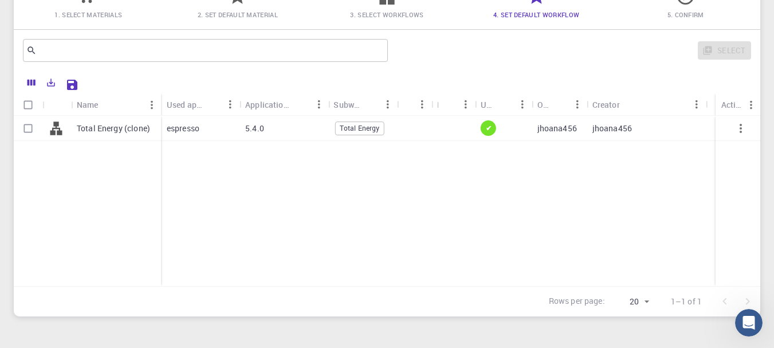
click at [106, 127] on p "Total Energy (clone)" at bounding box center [113, 128] width 73 height 11
checkbox input "true"
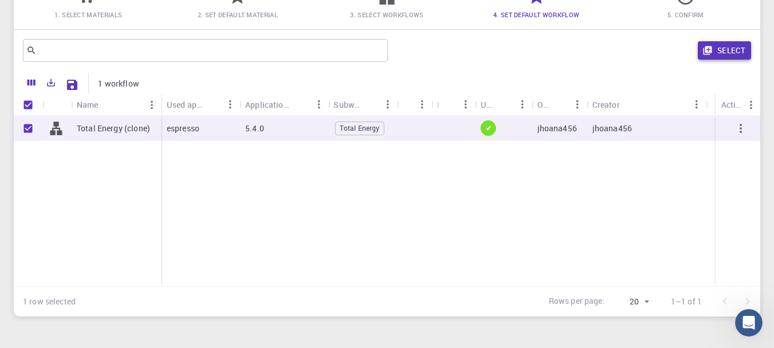
click at [741, 49] on button "Select" at bounding box center [724, 50] width 53 height 18
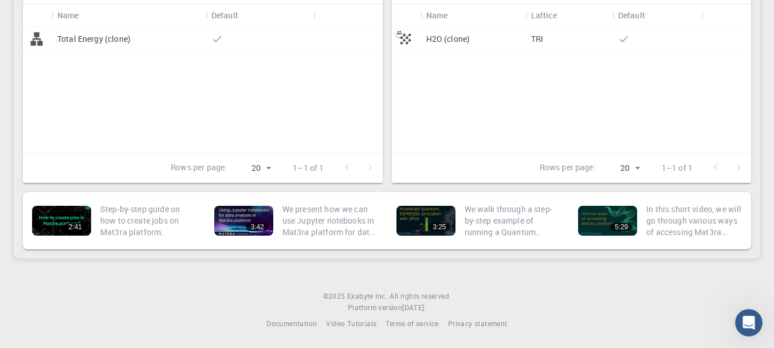
scroll to position [0, 0]
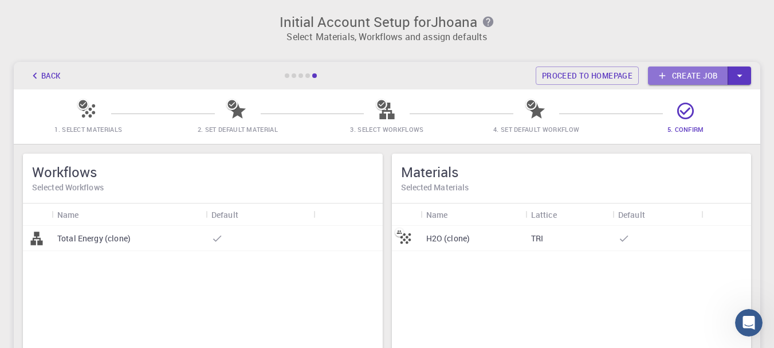
click at [683, 77] on link "Create job" at bounding box center [688, 75] width 80 height 18
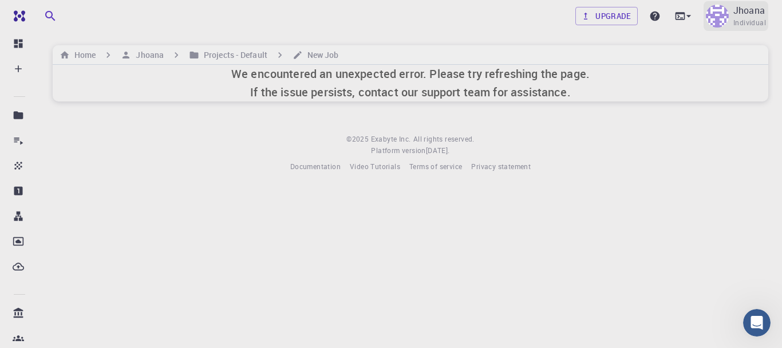
click at [760, 21] on span "Individual" at bounding box center [750, 22] width 33 height 11
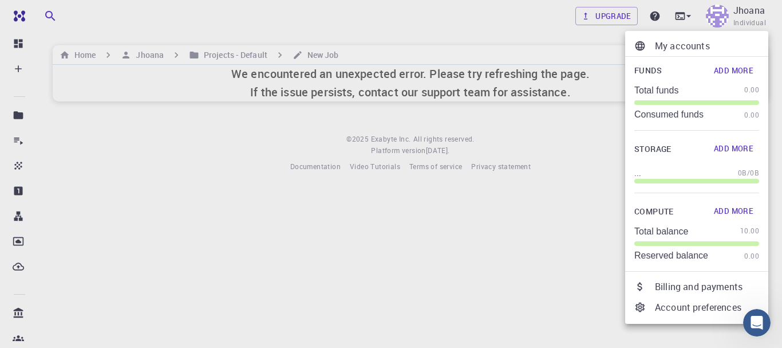
click at [757, 17] on div at bounding box center [391, 174] width 782 height 348
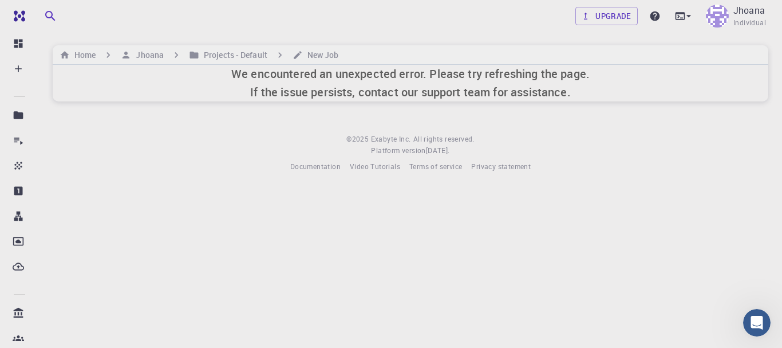
drag, startPoint x: 245, startPoint y: 146, endPoint x: 68, endPoint y: 82, distance: 188.3
click at [244, 146] on footer "© 2025 Exabyte Inc. All rights reserved. Platform version 2025.7.24 . Documenta…" at bounding box center [411, 152] width 744 height 39
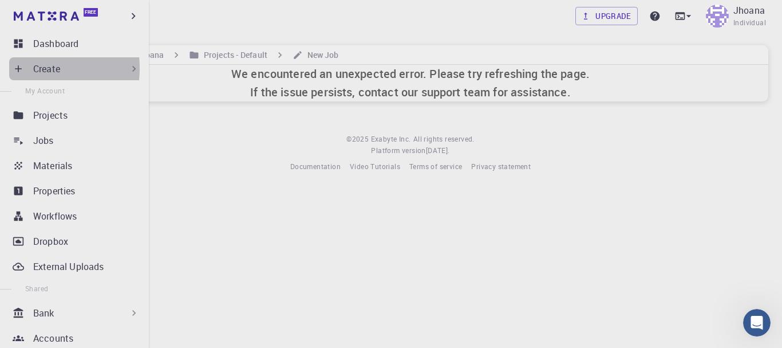
click at [19, 68] on icon at bounding box center [18, 68] width 11 height 11
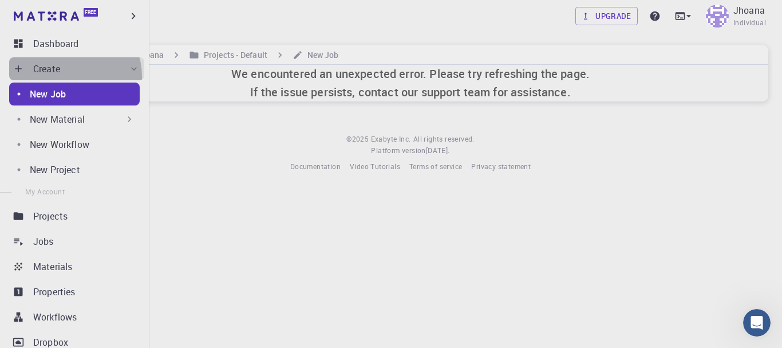
click at [72, 76] on div "Create" at bounding box center [76, 68] width 135 height 23
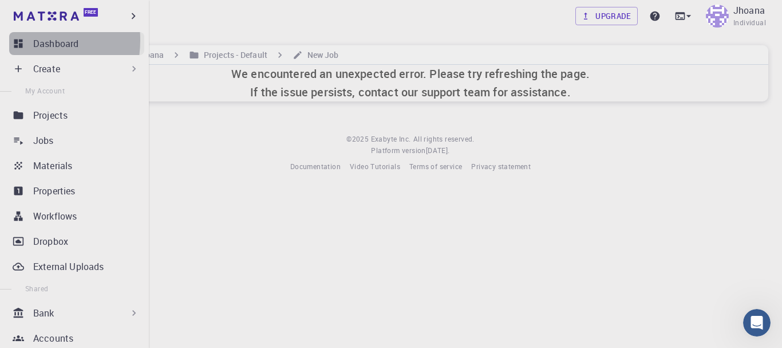
click at [19, 40] on icon at bounding box center [18, 44] width 9 height 9
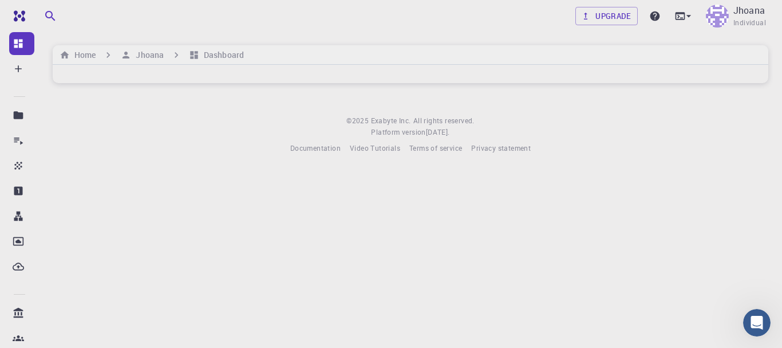
click at [214, 102] on div "Upgrade Jhoana Individual Home Jhoana Dashboard © 2025 Exabyte Inc. All rights …" at bounding box center [411, 86] width 744 height 172
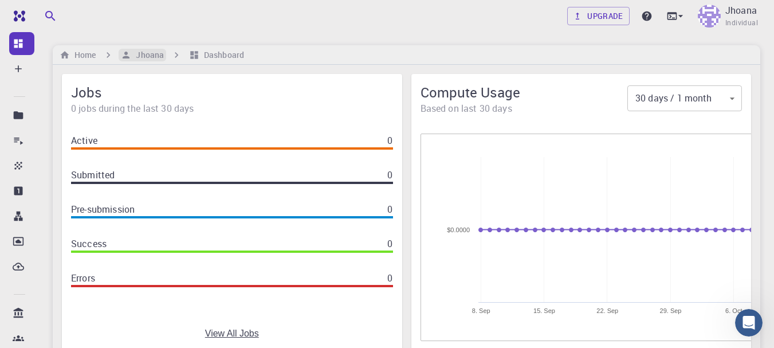
click at [160, 57] on h6 "Jhoana" at bounding box center [147, 55] width 33 height 13
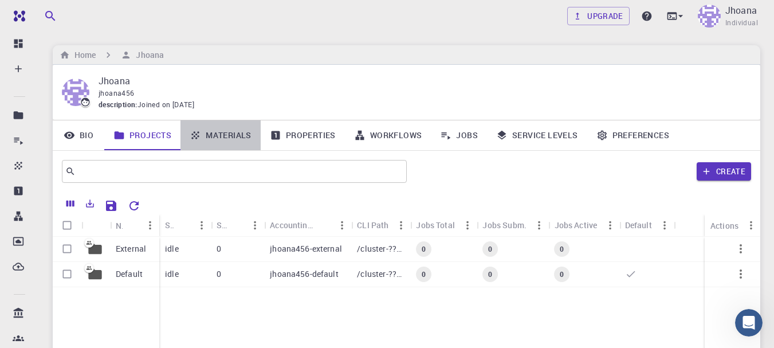
click at [234, 141] on link "Materials" at bounding box center [220, 135] width 80 height 30
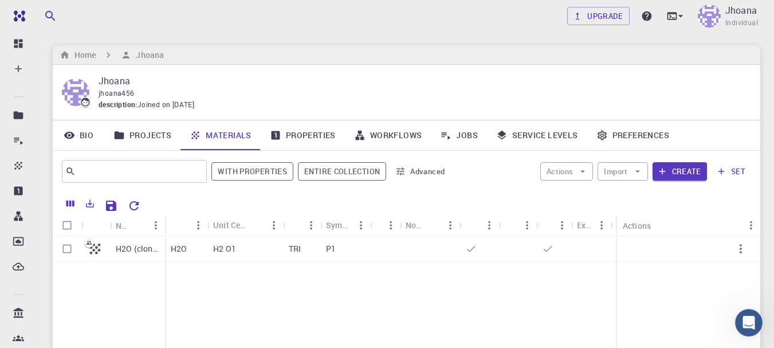
click at [288, 137] on link "Properties" at bounding box center [303, 135] width 84 height 30
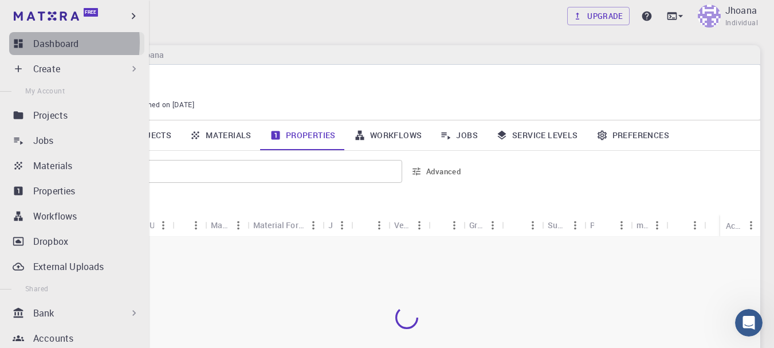
click at [22, 42] on icon at bounding box center [18, 43] width 11 height 11
